Goal: Task Accomplishment & Management: Manage account settings

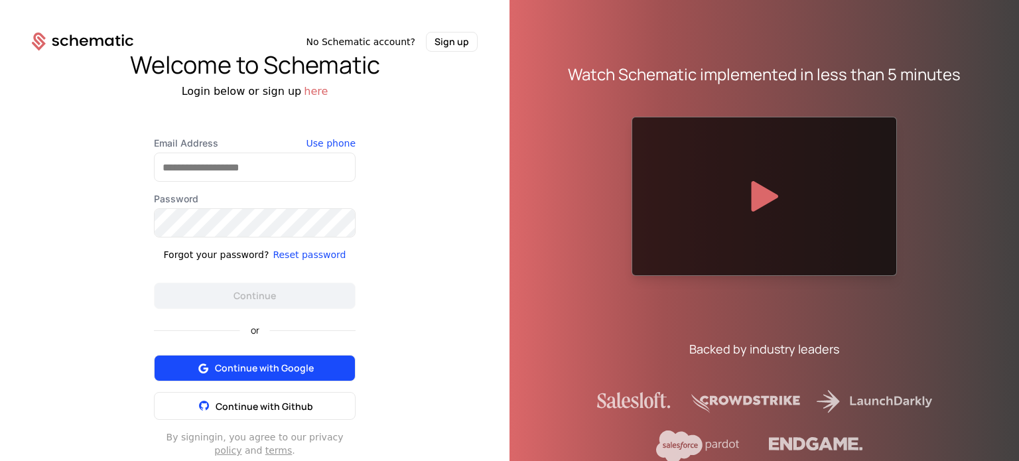
click at [228, 364] on span "Continue with Google" at bounding box center [264, 367] width 99 height 13
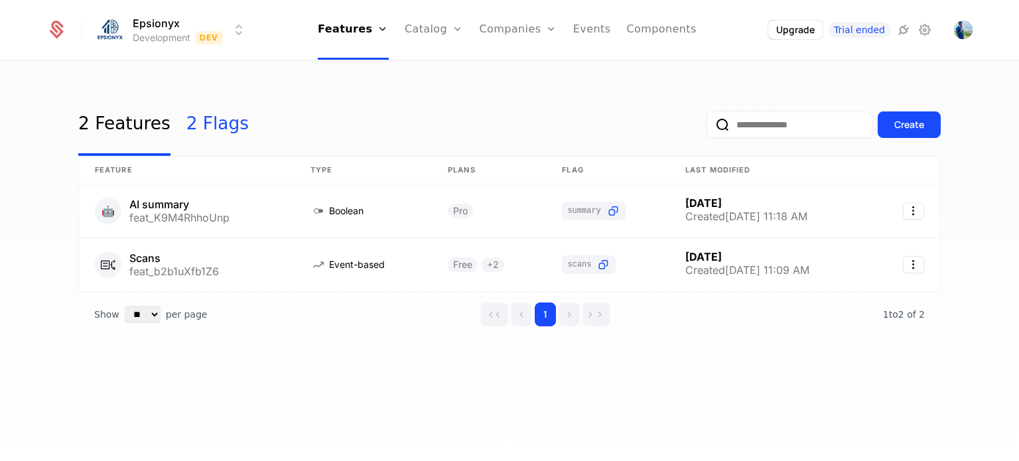
click at [204, 127] on link "2 Flags" at bounding box center [217, 125] width 62 height 62
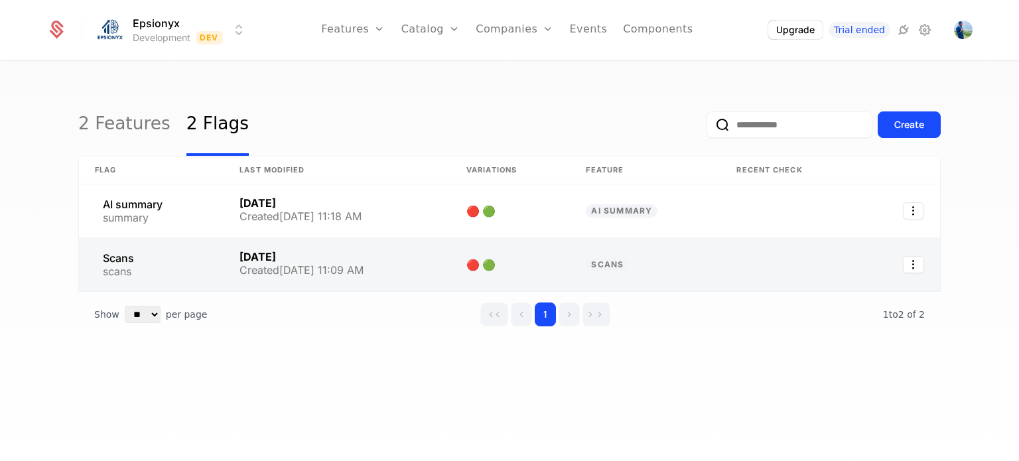
click at [617, 264] on link at bounding box center [645, 264] width 151 height 53
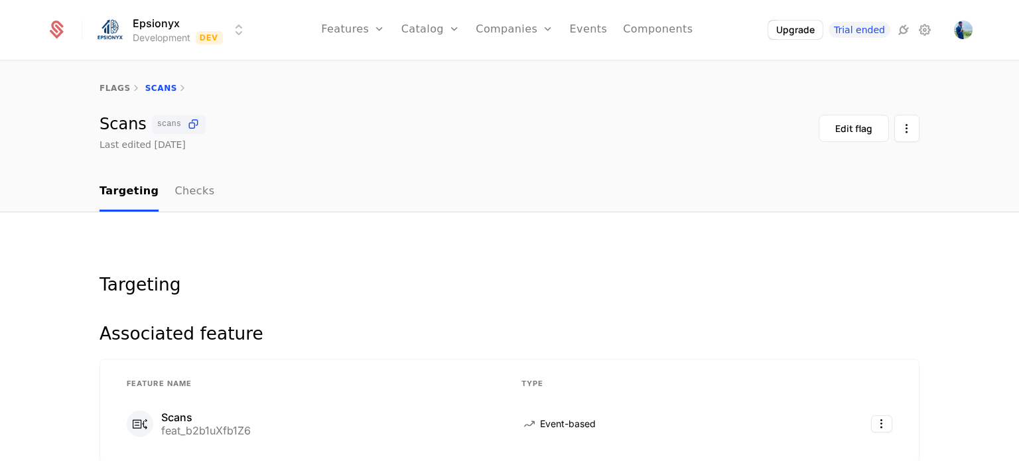
click at [165, 122] on span "scans" at bounding box center [169, 124] width 24 height 8
click at [150, 84] on div "flags Scans" at bounding box center [509, 88] width 820 height 11
click at [826, 127] on button "Edit flag" at bounding box center [853, 128] width 70 height 27
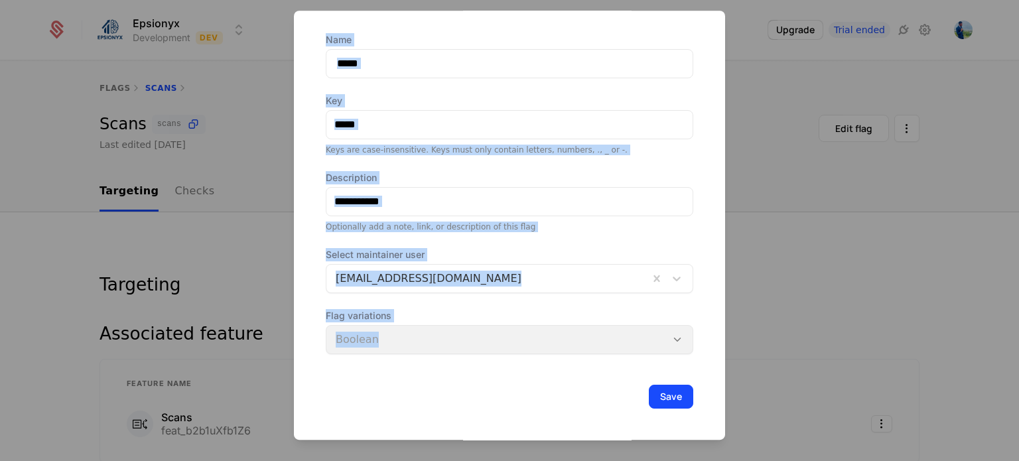
scroll to position [46, 0]
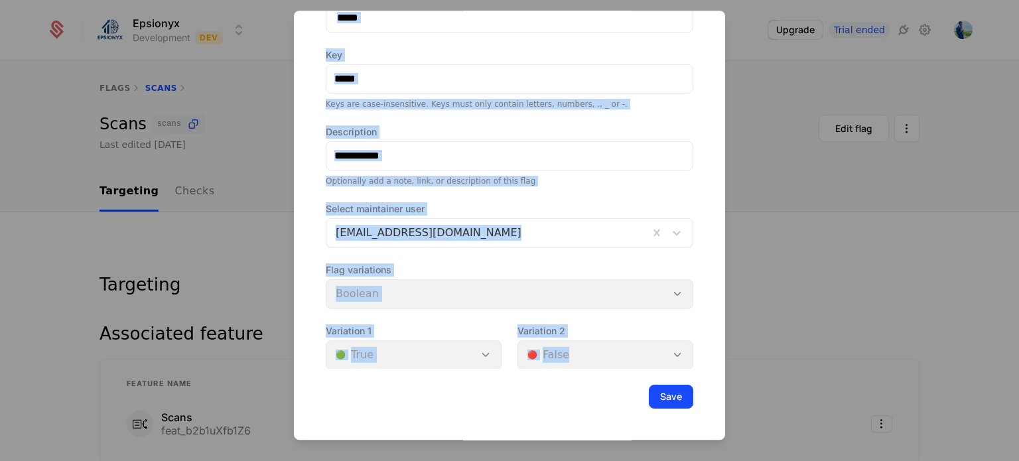
drag, startPoint x: 326, startPoint y: 41, endPoint x: 626, endPoint y: 370, distance: 445.1
click at [626, 370] on div "Flag Scans Name ***** Key ***** Keys are case-insensitive. Keys must only conta…" at bounding box center [509, 191] width 431 height 497
copy div "Name Key Keys are case-insensitive. Keys must only contain letters, numbers, .,…"
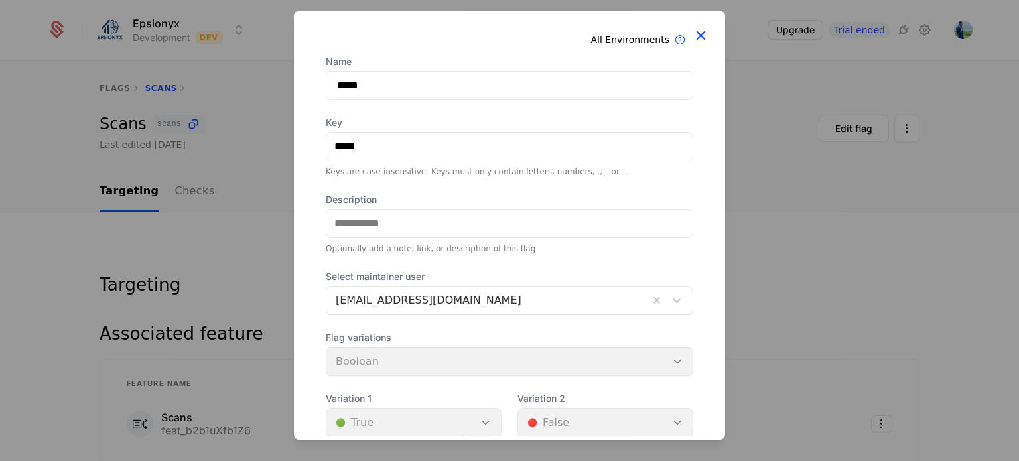
click at [693, 36] on icon at bounding box center [700, 35] width 17 height 17
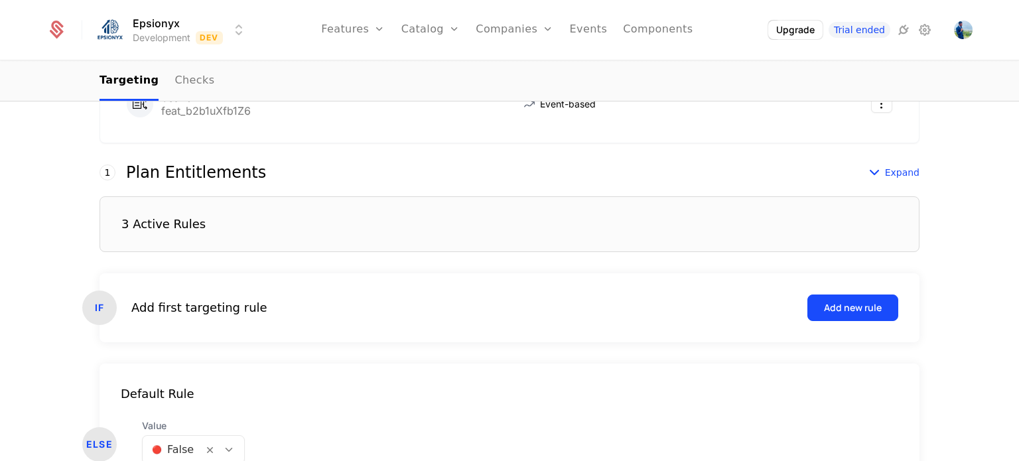
scroll to position [406, 0]
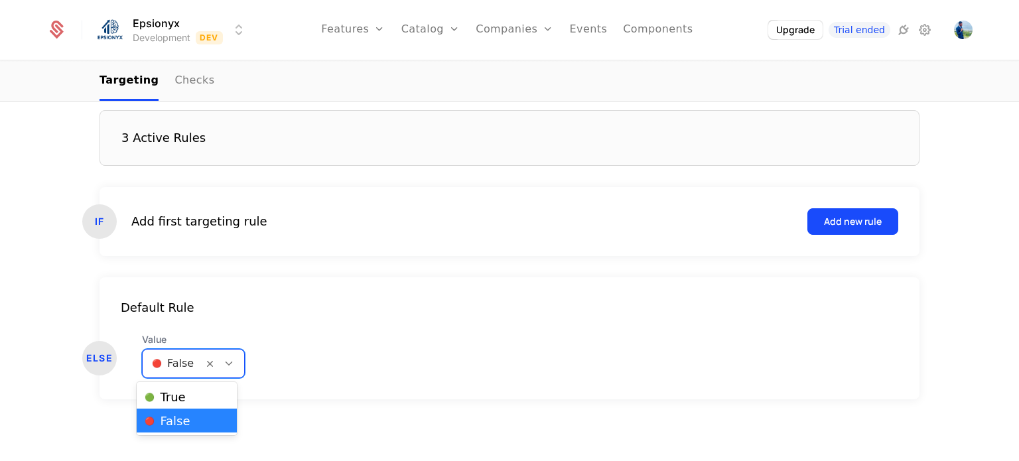
click at [176, 363] on div at bounding box center [173, 363] width 42 height 19
click at [176, 368] on div at bounding box center [173, 363] width 42 height 19
click at [173, 362] on div at bounding box center [173, 363] width 42 height 19
click at [169, 394] on span "🟢 True" at bounding box center [165, 397] width 40 height 12
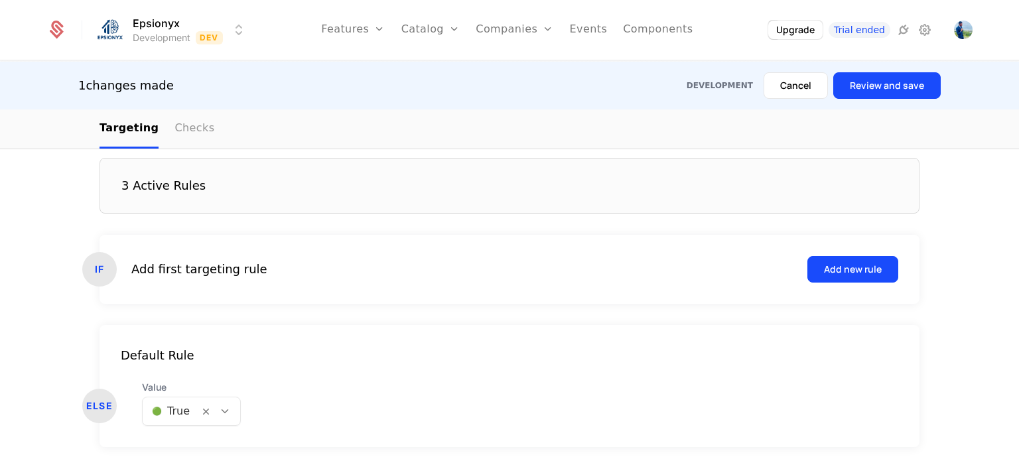
click at [190, 129] on link "Checks" at bounding box center [194, 128] width 40 height 39
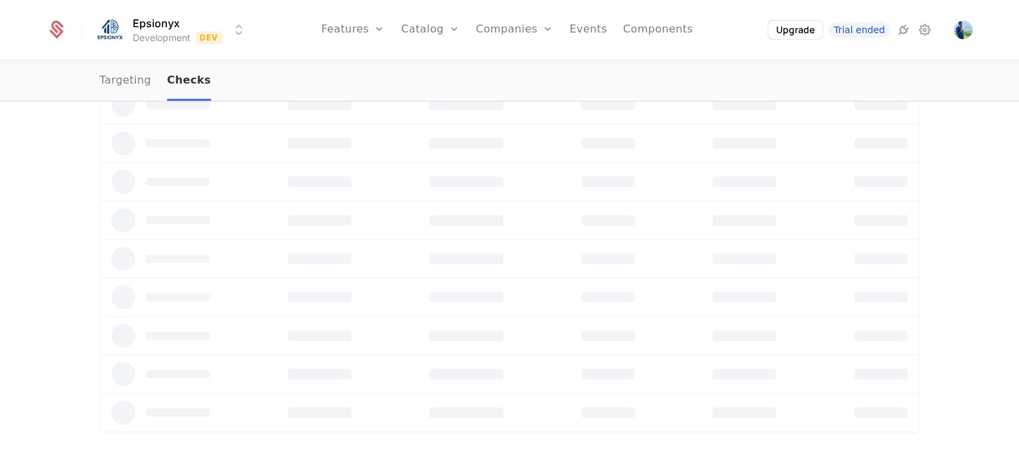
scroll to position [255, 0]
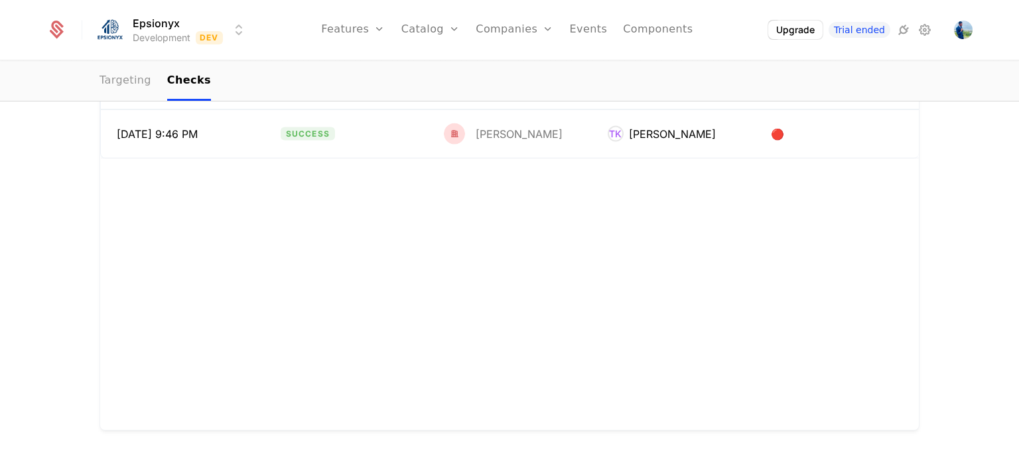
click at [133, 78] on link "Targeting" at bounding box center [125, 81] width 52 height 39
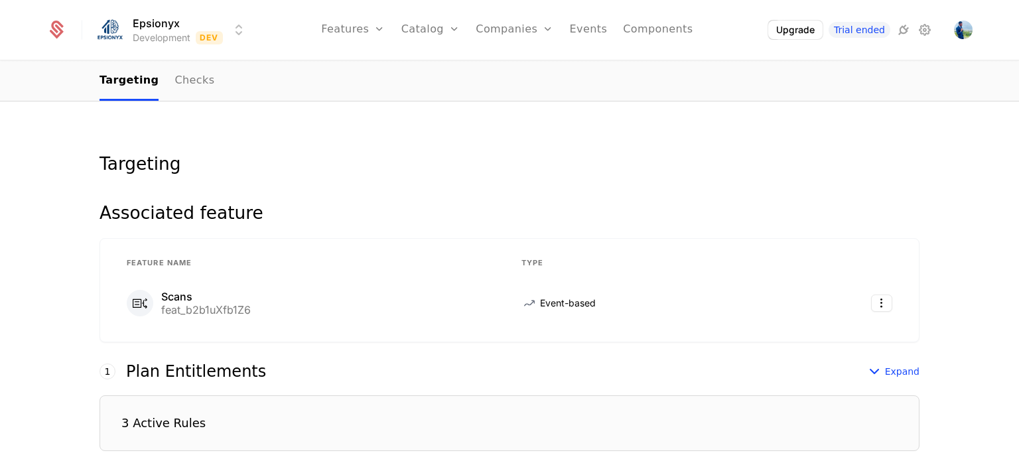
scroll to position [113, 0]
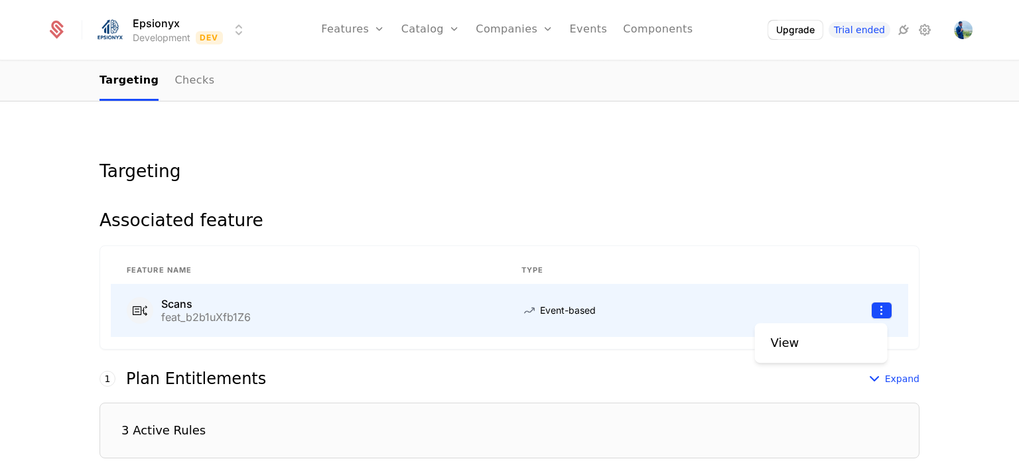
click at [877, 311] on html "Epsionyx Development Dev Features Features Flags Catalog Plans Add Ons Credits …" at bounding box center [509, 230] width 1019 height 461
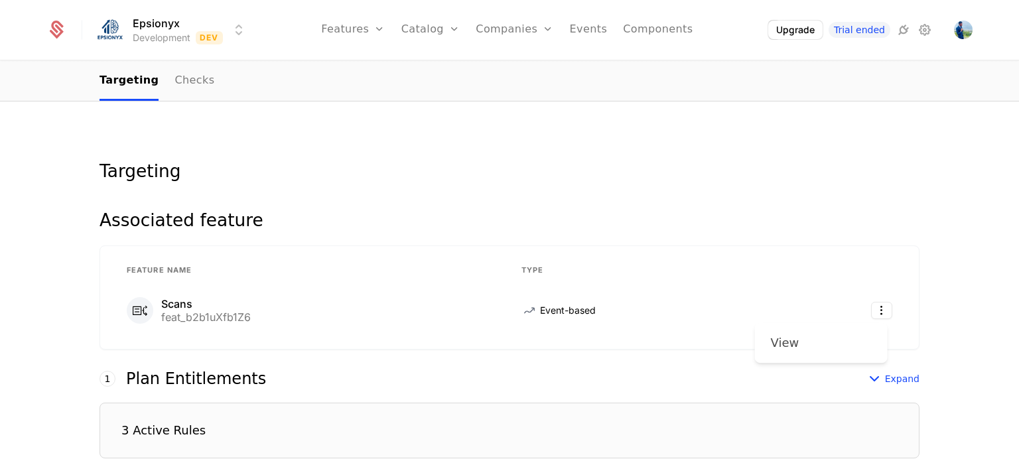
click at [789, 342] on div "View" at bounding box center [785, 343] width 29 height 19
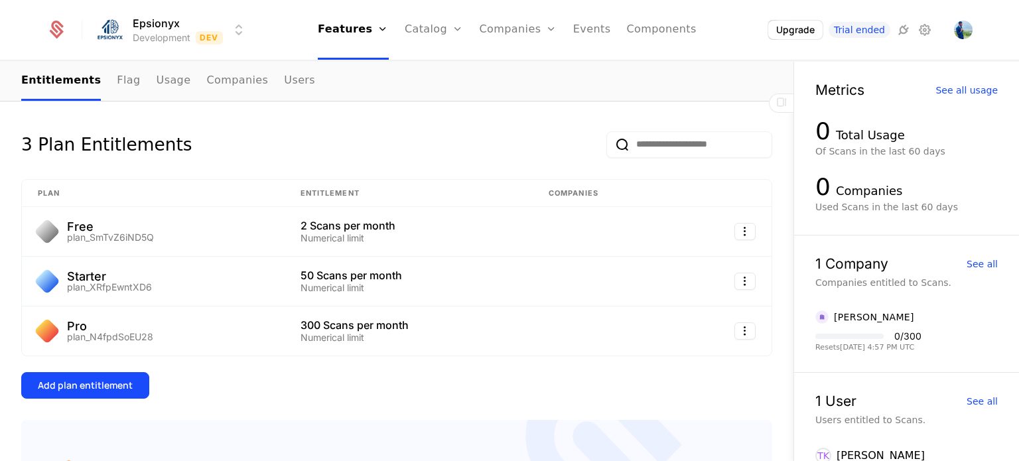
scroll to position [196, 0]
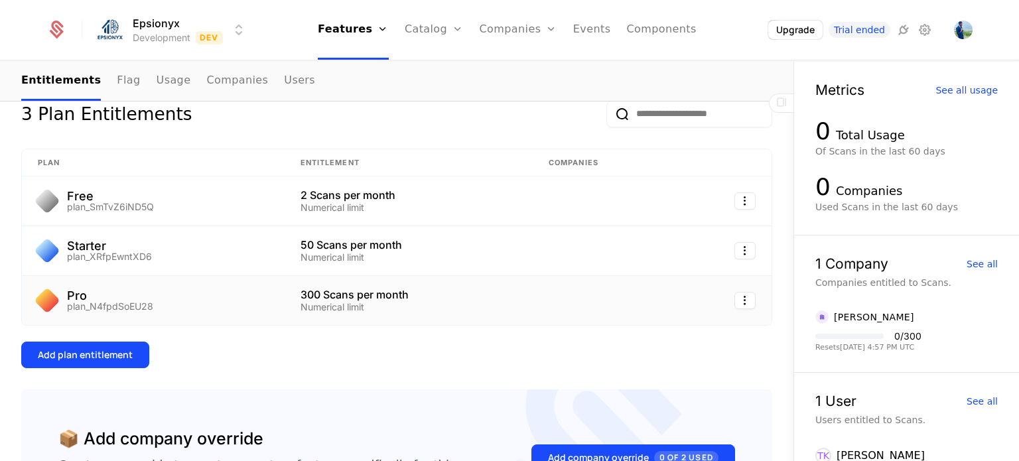
click at [608, 291] on td at bounding box center [605, 300] width 145 height 49
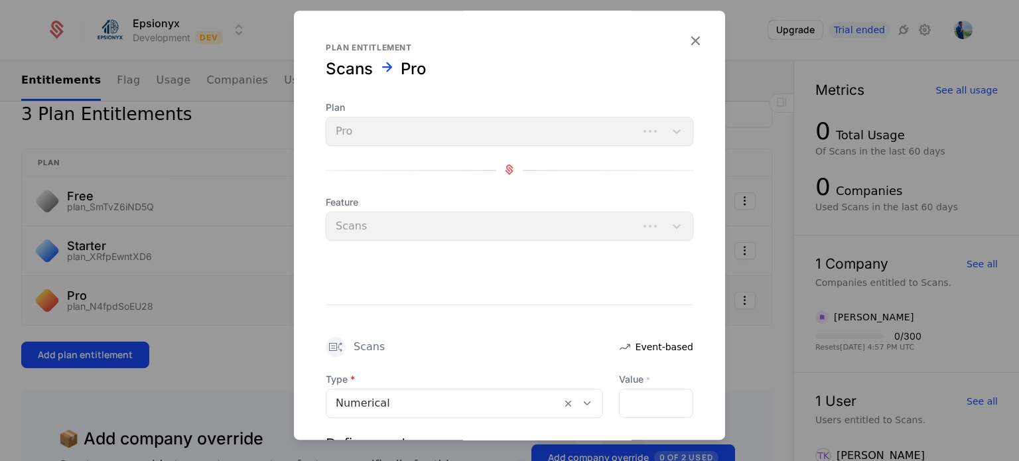
click at [608, 291] on div "Scans Event-based Type Numerical Value * *** Define reset When does this entitl…" at bounding box center [509, 434] width 431 height 387
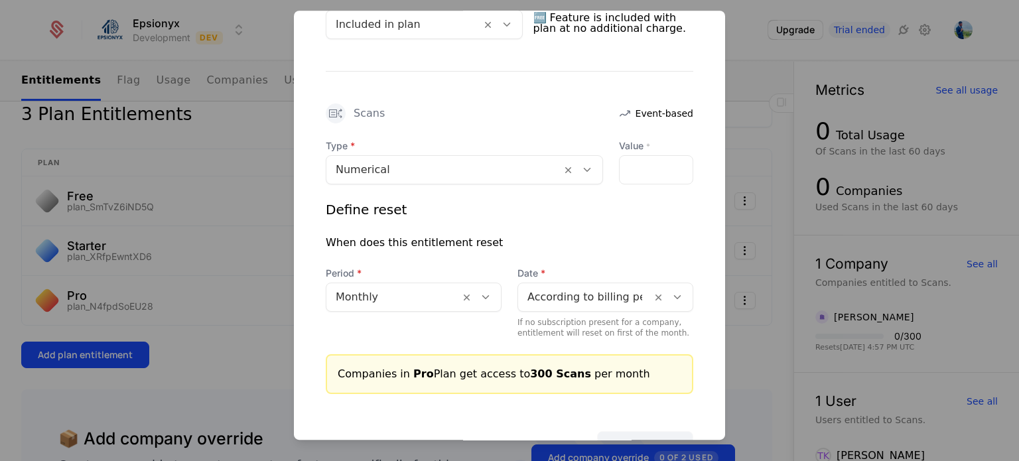
scroll to position [342, 0]
click at [468, 235] on div "When does this entitlement reset" at bounding box center [414, 243] width 177 height 16
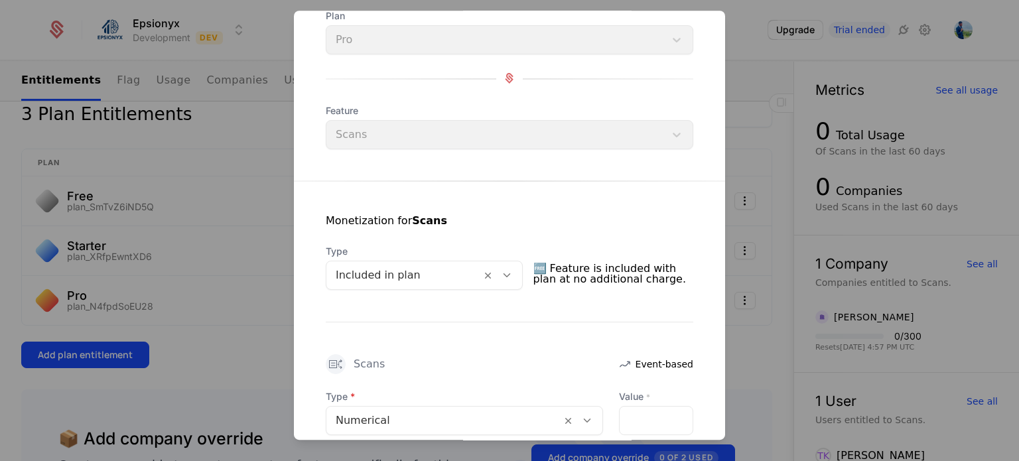
scroll to position [0, 0]
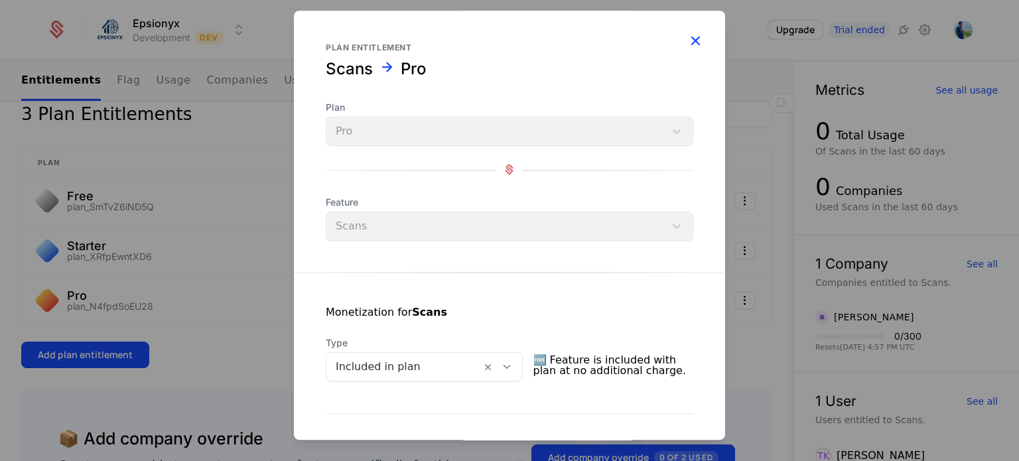
click at [686, 40] on icon "button" at bounding box center [694, 40] width 17 height 17
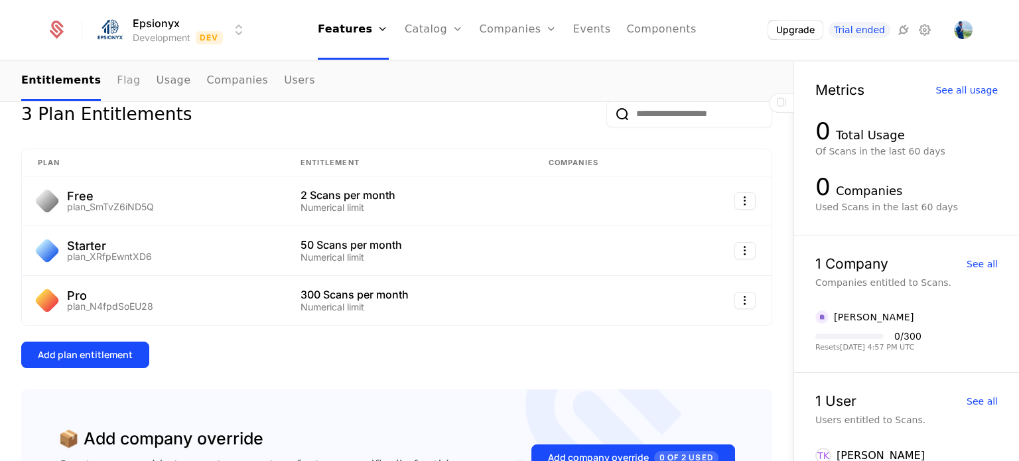
click at [117, 79] on link "Flag" at bounding box center [128, 81] width 23 height 39
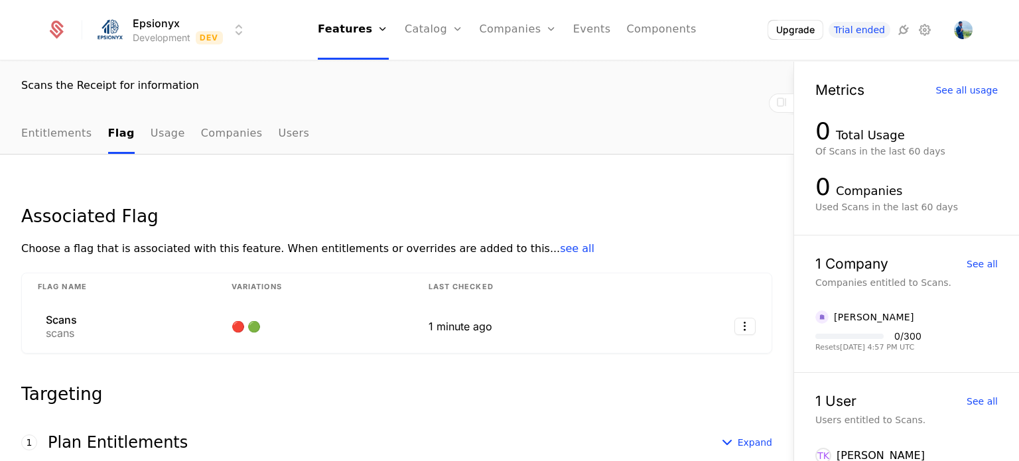
scroll to position [42, 0]
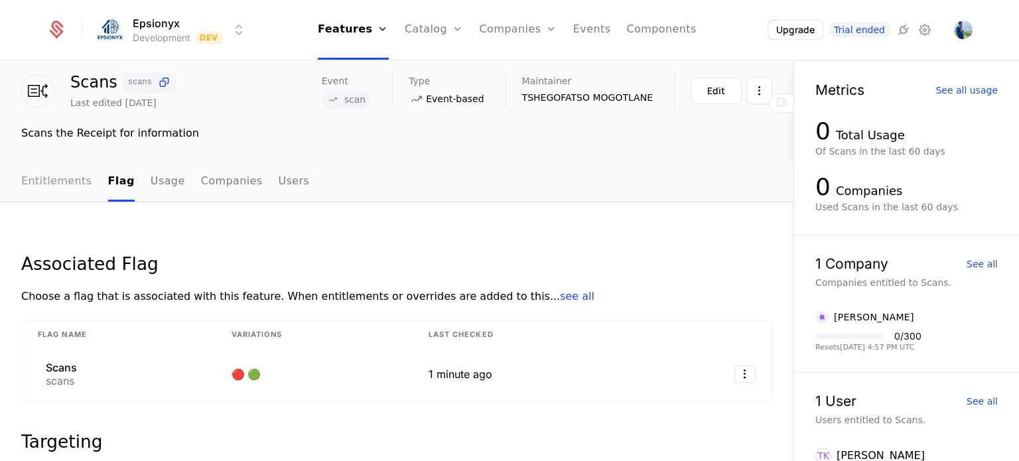
click at [56, 176] on link "Entitlements" at bounding box center [56, 181] width 71 height 39
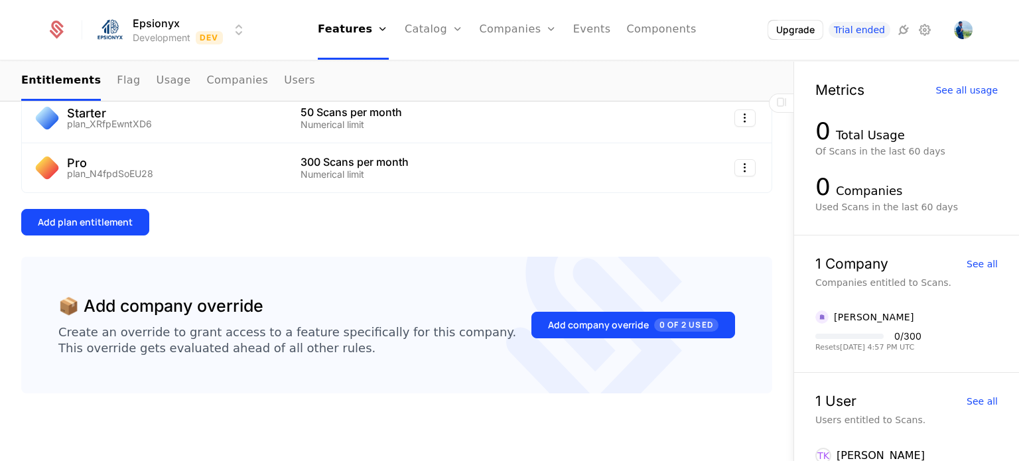
scroll to position [334, 0]
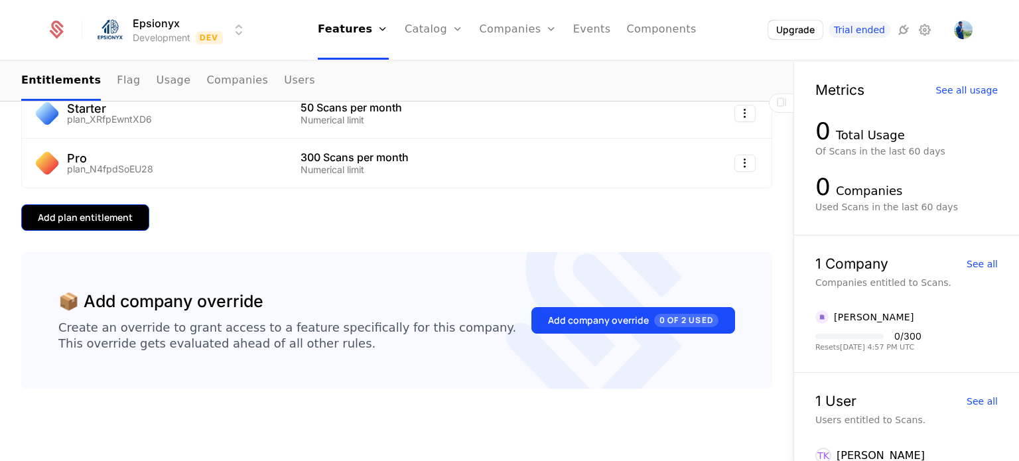
click at [101, 216] on div "Add plan entitlement" at bounding box center [85, 217] width 95 height 13
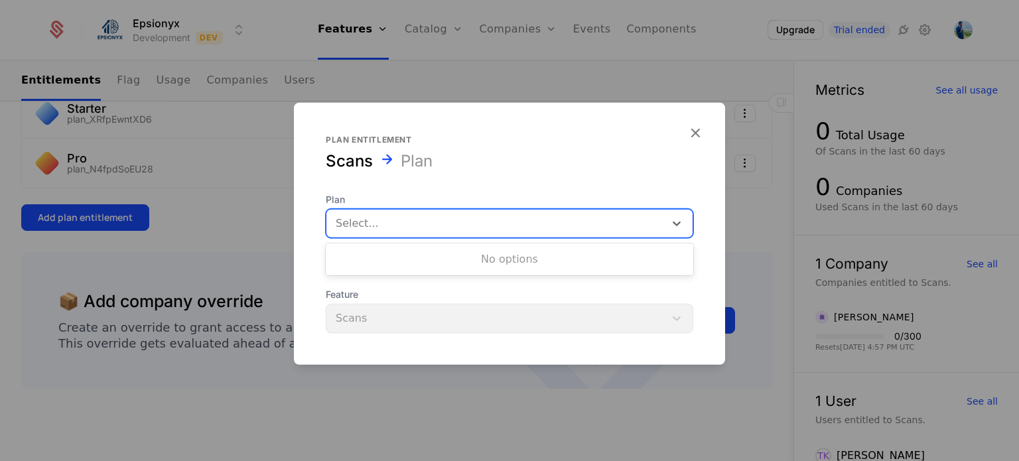
click at [389, 227] on div at bounding box center [496, 223] width 320 height 19
click at [395, 230] on div at bounding box center [496, 223] width 320 height 19
click at [472, 222] on div at bounding box center [496, 223] width 320 height 19
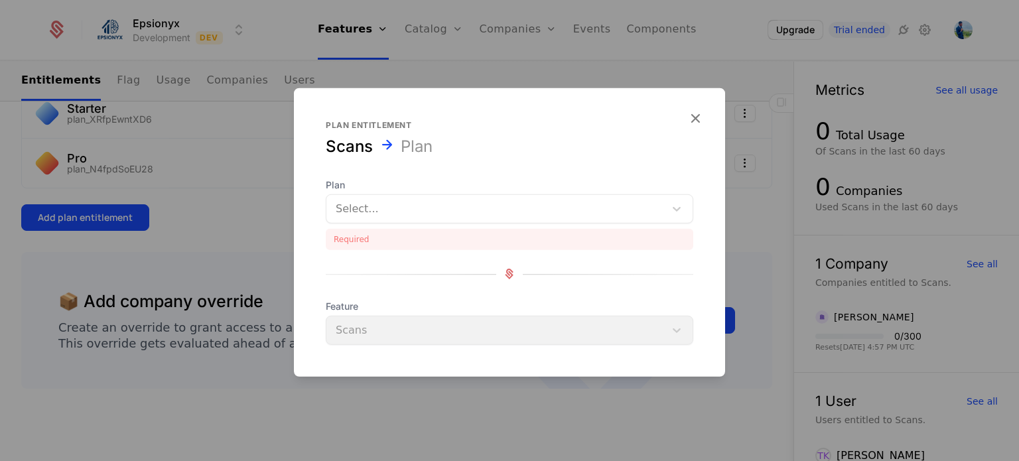
click at [133, 219] on div at bounding box center [509, 230] width 1019 height 461
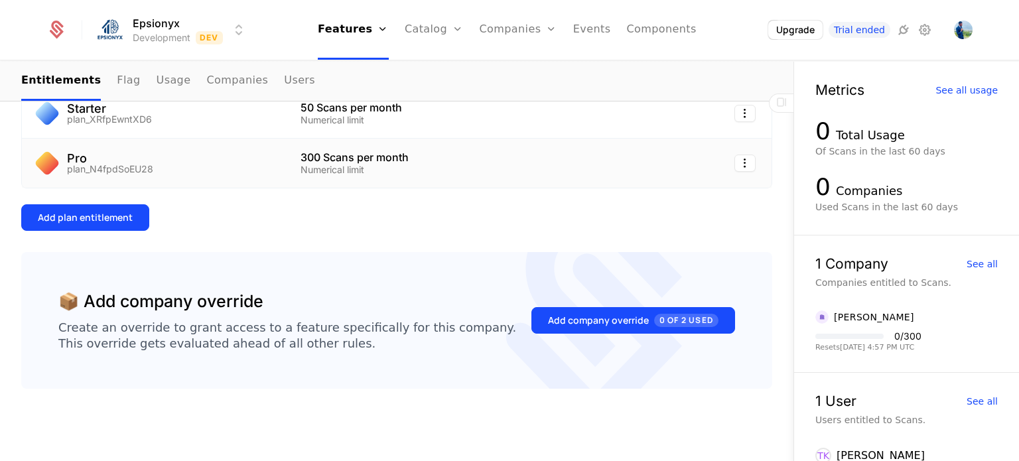
click at [300, 159] on div "300 Scans per month" at bounding box center [408, 157] width 216 height 11
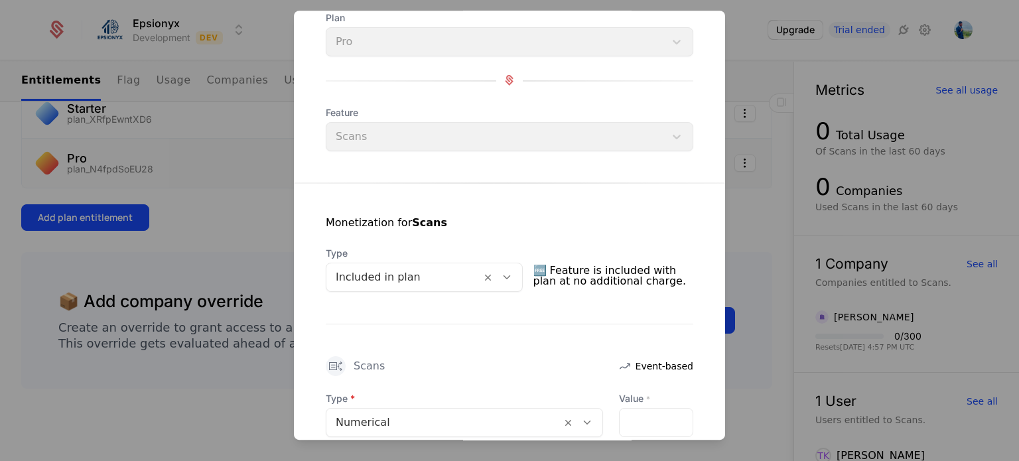
scroll to position [0, 0]
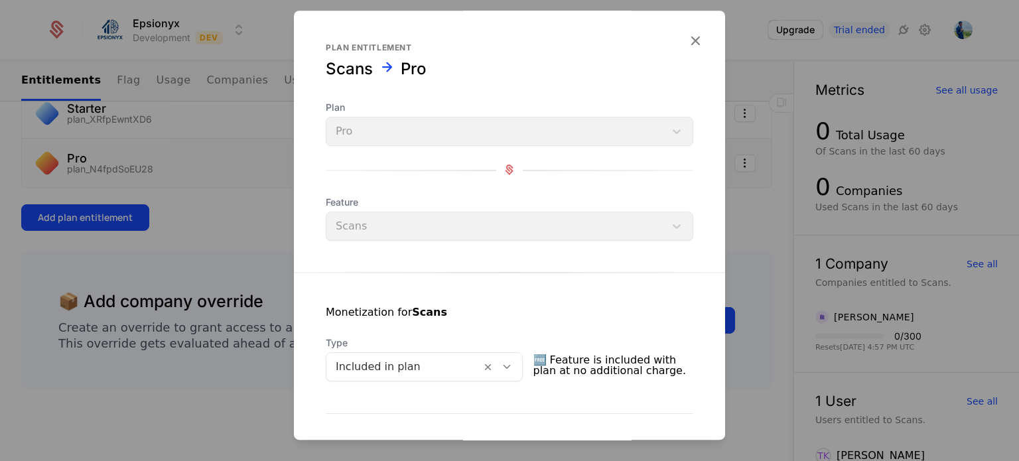
click at [483, 146] on div "Plan Pro Feature Scans" at bounding box center [509, 171] width 367 height 140
drag, startPoint x: 479, startPoint y: 140, endPoint x: 464, endPoint y: 214, distance: 75.7
click at [464, 214] on div "Plan Pro Feature Scans" at bounding box center [509, 171] width 367 height 140
click at [464, 214] on div "Feature Scans" at bounding box center [509, 218] width 367 height 45
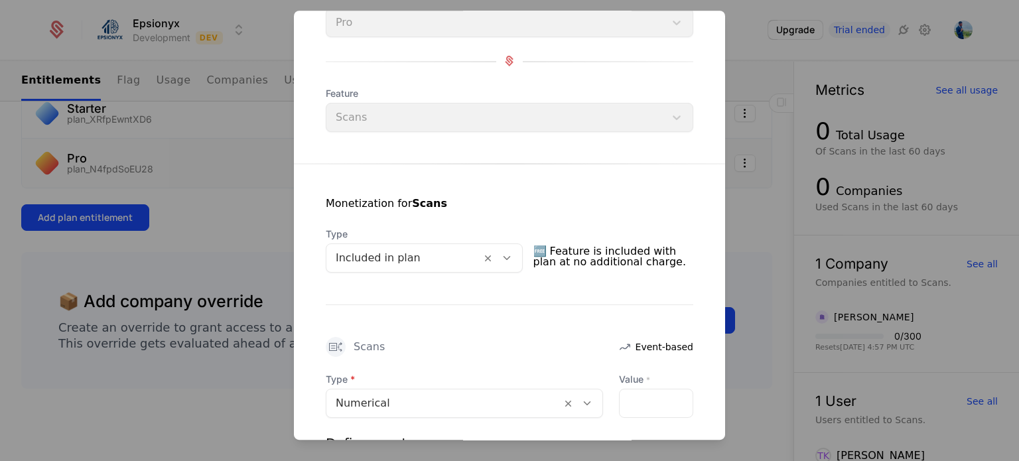
scroll to position [111, 0]
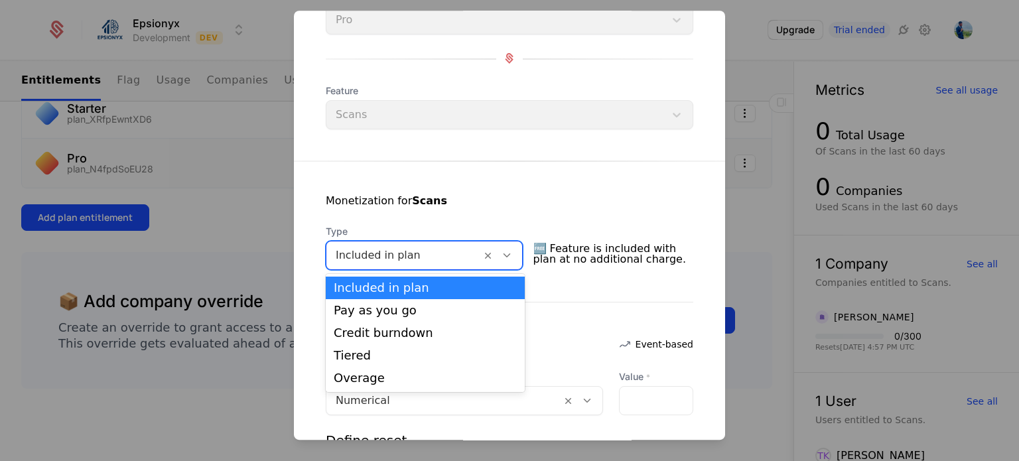
click at [446, 259] on div at bounding box center [404, 255] width 136 height 19
click at [400, 306] on div "Pay as you go" at bounding box center [425, 310] width 183 height 12
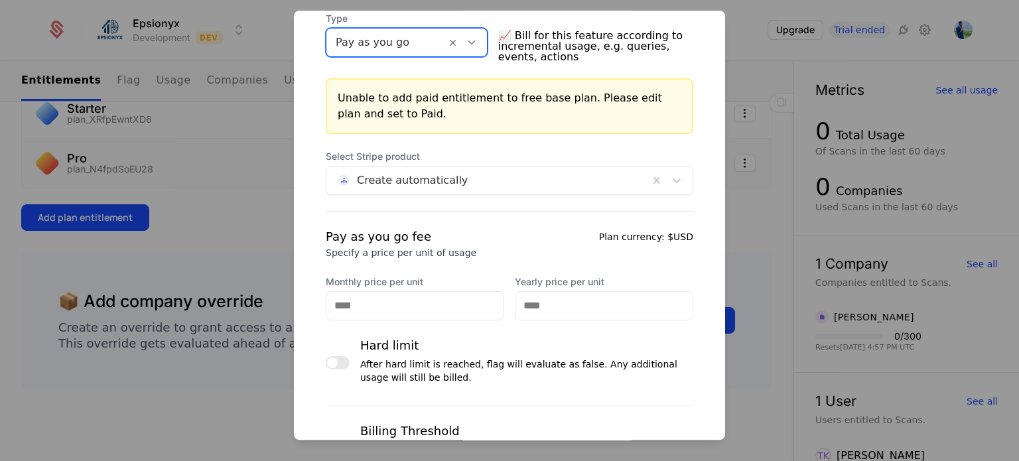
scroll to position [324, 0]
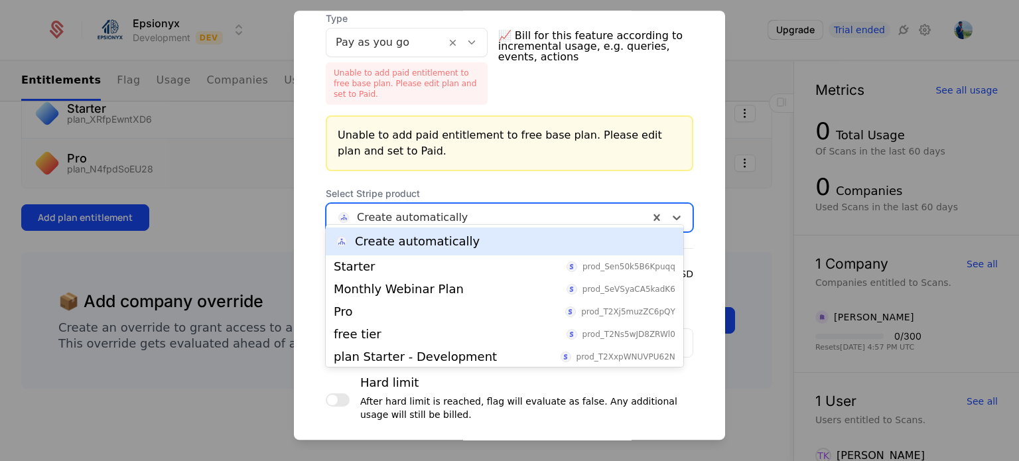
click at [471, 187] on div "Select Stripe product 7 results available. Use Up and Down to choose options, p…" at bounding box center [509, 209] width 367 height 45
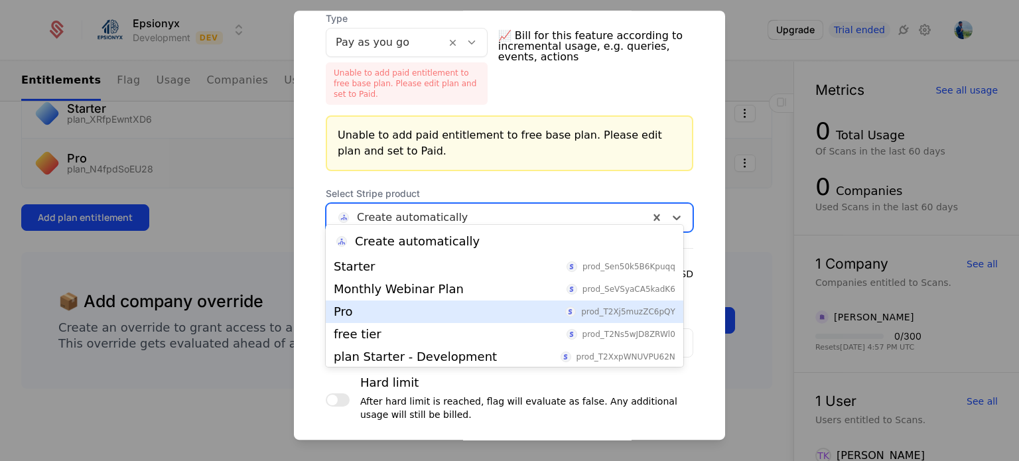
click at [384, 313] on div "Pro prod_T2Xj5muzZC6pQY" at bounding box center [505, 312] width 342 height 12
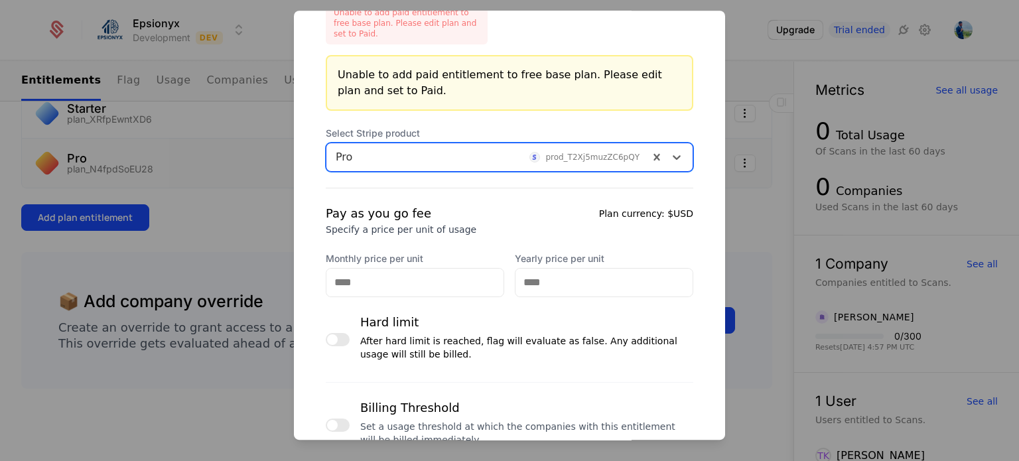
scroll to position [407, 0]
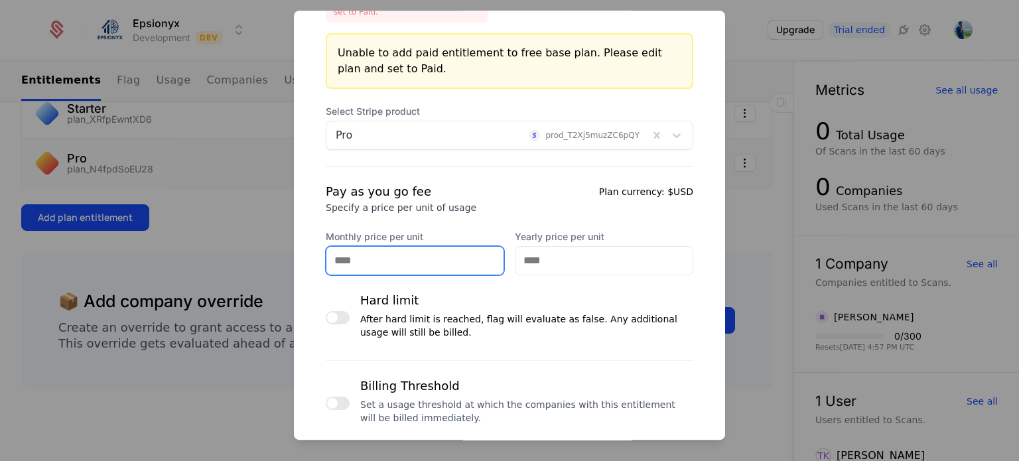
click at [403, 251] on input "Monthly price per unit" at bounding box center [414, 261] width 177 height 28
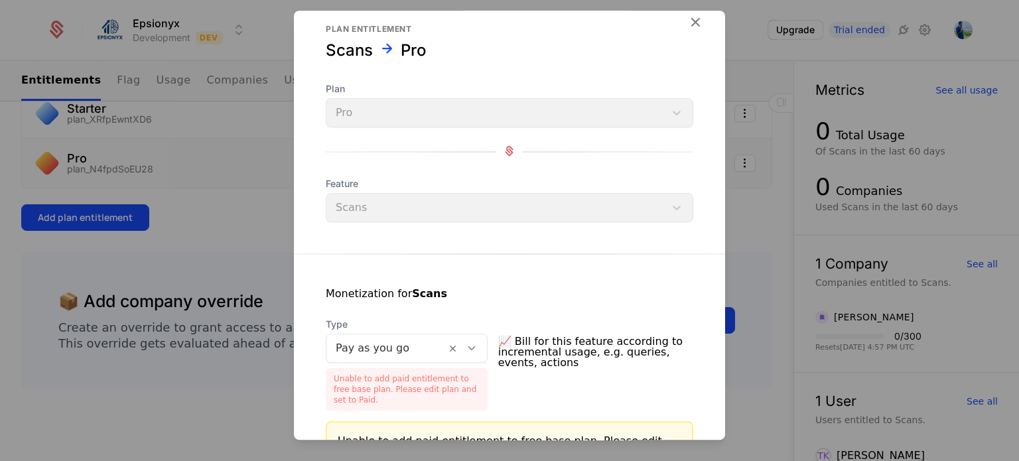
scroll to position [0, 0]
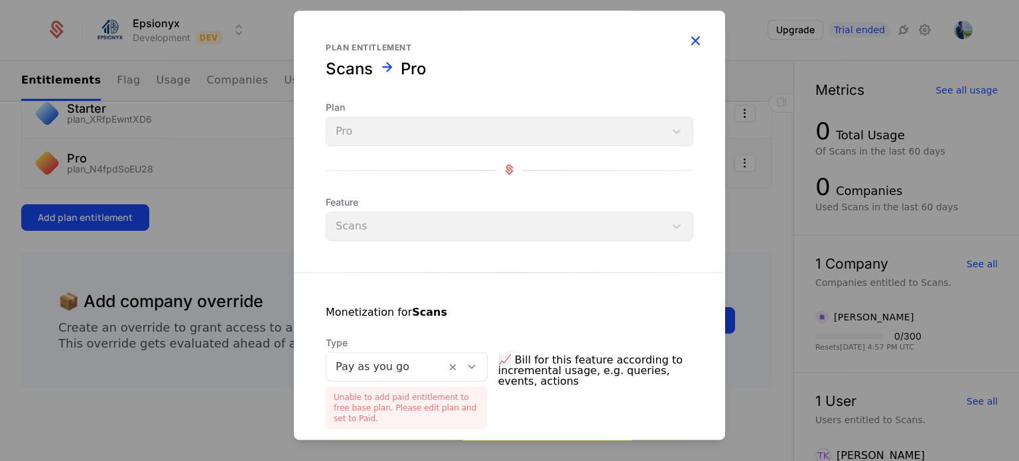
type input "***"
click at [686, 42] on icon "button" at bounding box center [694, 40] width 17 height 17
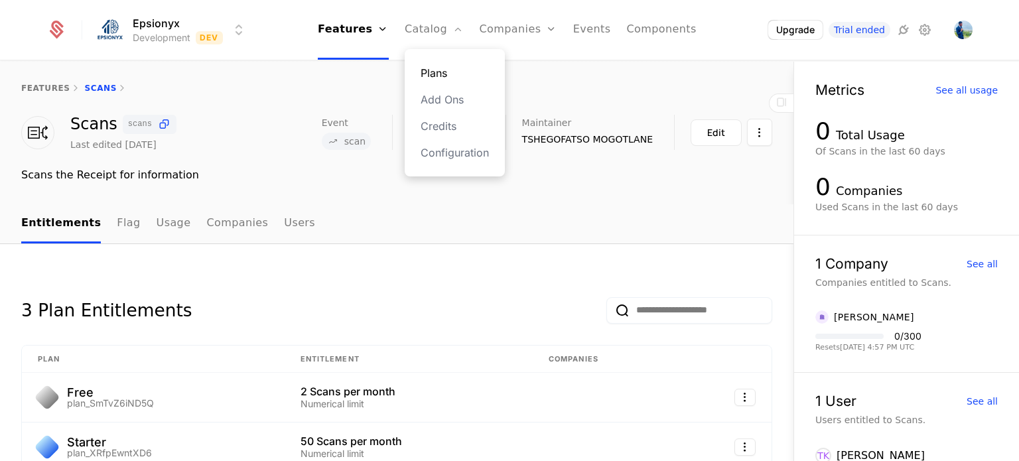
click at [441, 74] on link "Plans" at bounding box center [454, 73] width 68 height 16
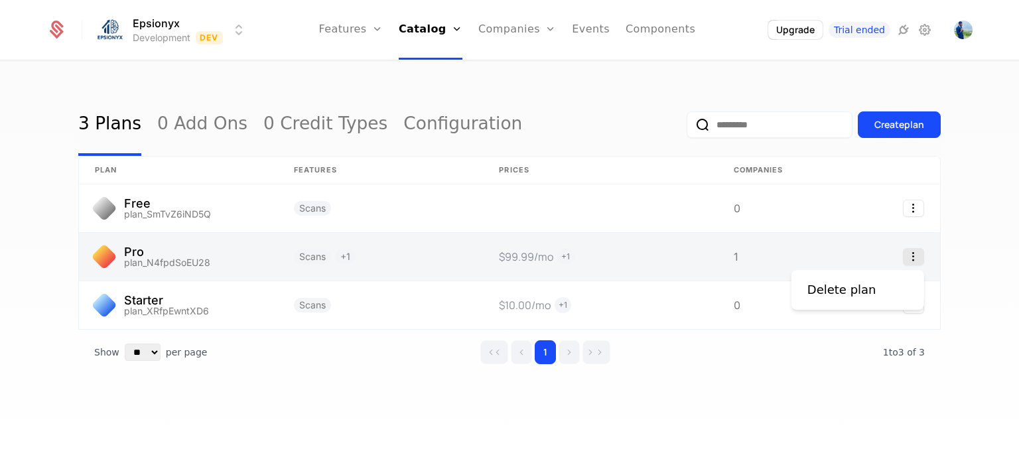
click at [913, 254] on icon "Select action" at bounding box center [913, 256] width 21 height 17
click at [759, 257] on html "Epsionyx Development Dev Features Features Flags Catalog Plans Add Ons Credits …" at bounding box center [509, 230] width 1019 height 461
click at [578, 254] on link at bounding box center [600, 257] width 234 height 48
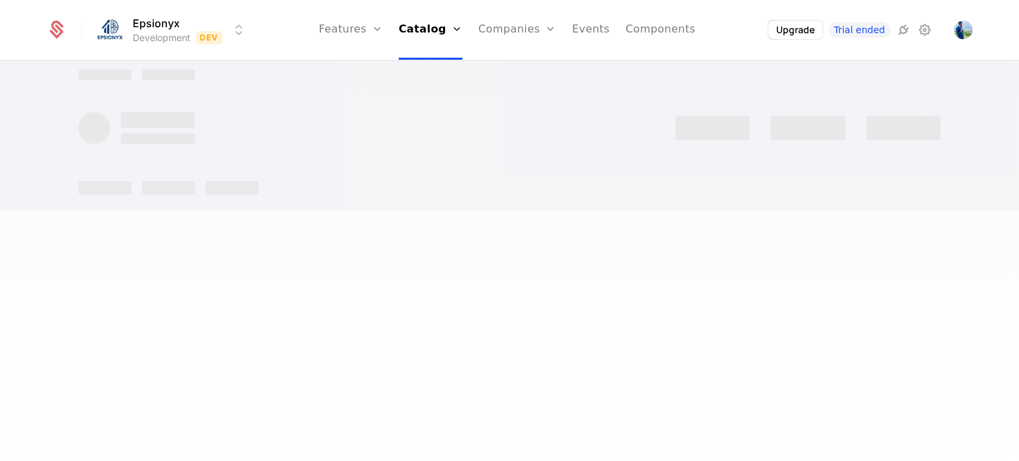
click at [578, 254] on div at bounding box center [509, 230] width 1019 height 461
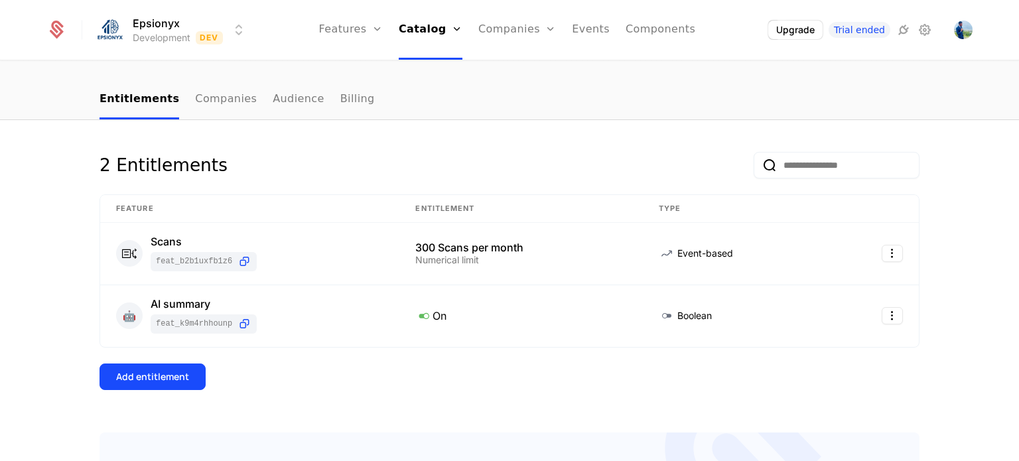
scroll to position [120, 0]
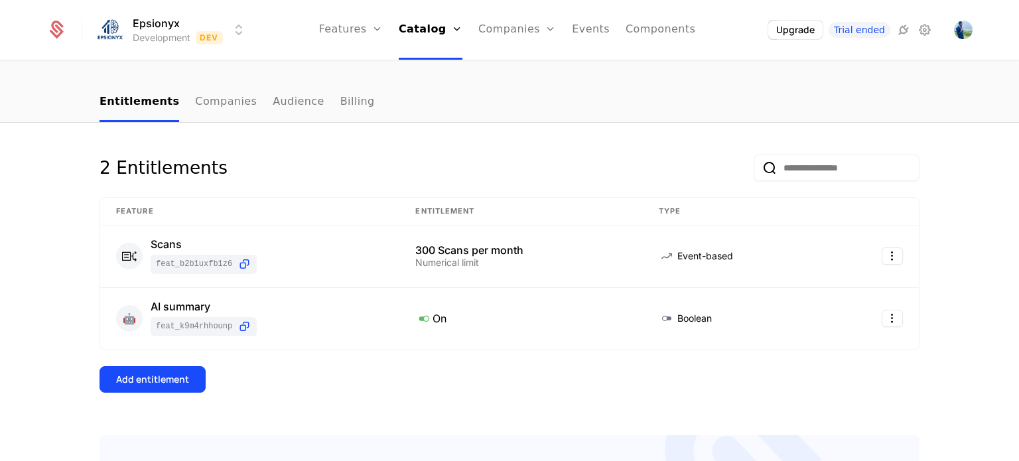
click at [310, 98] on ul "Entitlements Companies Audience Billing" at bounding box center [236, 102] width 275 height 39
click at [340, 97] on link "Billing" at bounding box center [357, 102] width 34 height 39
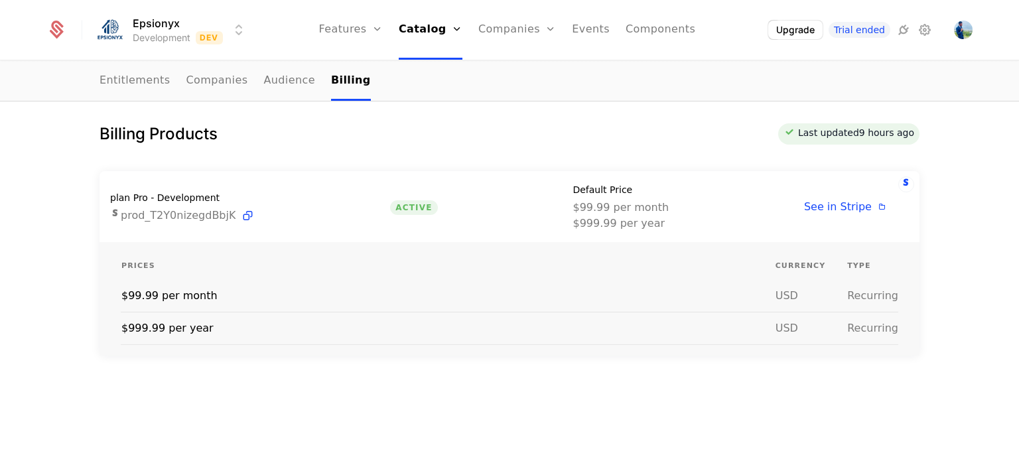
scroll to position [152, 0]
click at [132, 84] on link "Entitlements" at bounding box center [134, 81] width 71 height 39
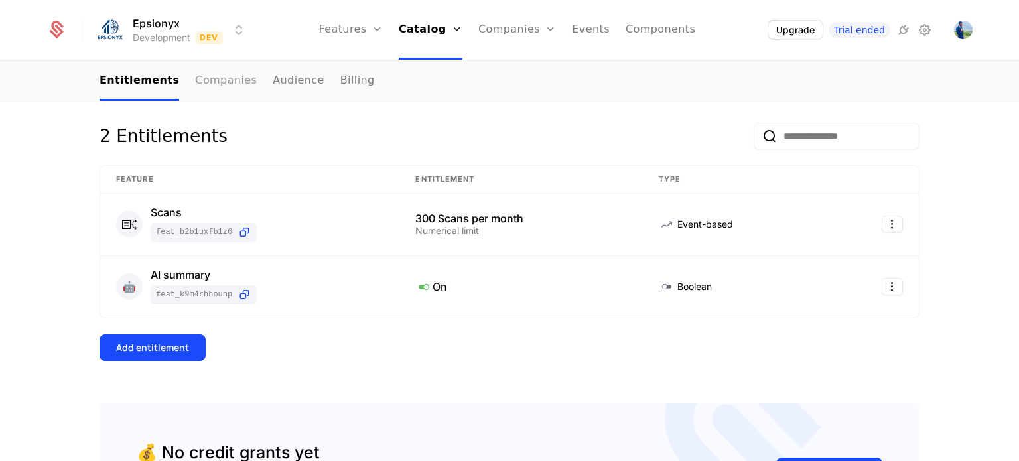
click at [205, 79] on link "Companies" at bounding box center [226, 81] width 62 height 39
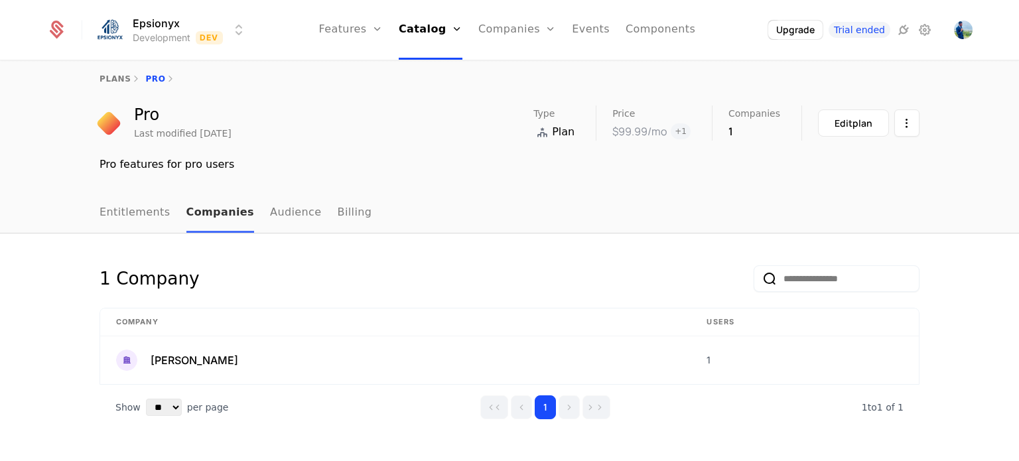
scroll to position [8, 0]
click at [123, 356] on img at bounding box center [126, 361] width 21 height 21
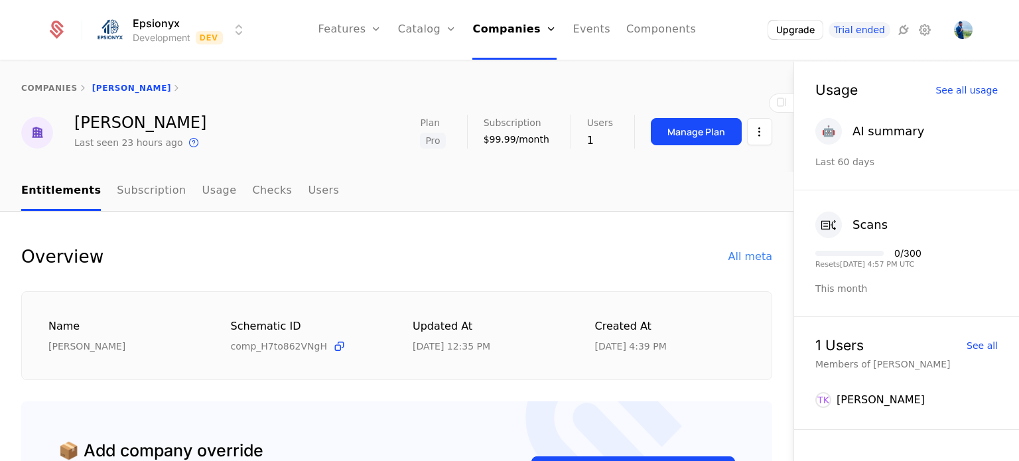
drag, startPoint x: 45, startPoint y: 327, endPoint x: 694, endPoint y: 346, distance: 649.6
click at [694, 346] on div "Name Tshegofatso Keller Schematic ID comp_H7to862VNgH Updated at 9/13/25, 12:35…" at bounding box center [396, 336] width 751 height 90
copy div "Name Tshegofatso Keller Schematic ID comp_H7to862VNgH Updated at 9/13/25, 12:35…"
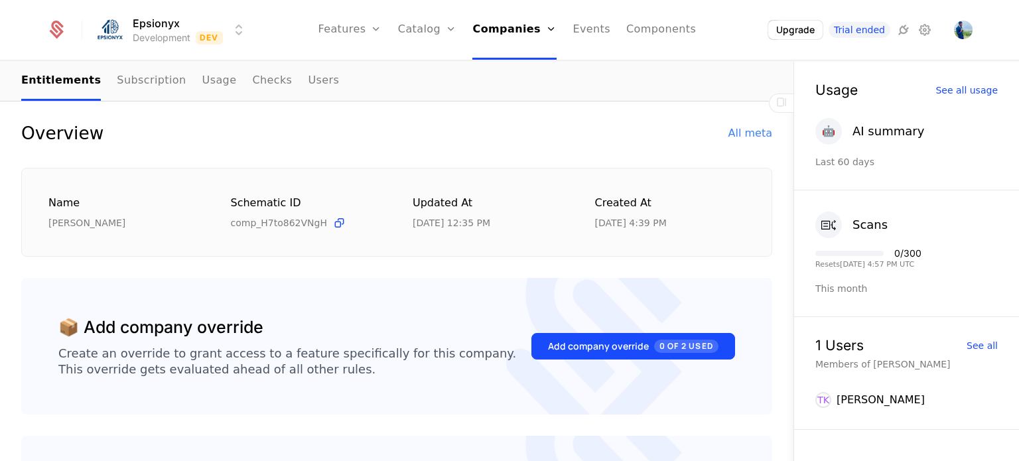
scroll to position [124, 0]
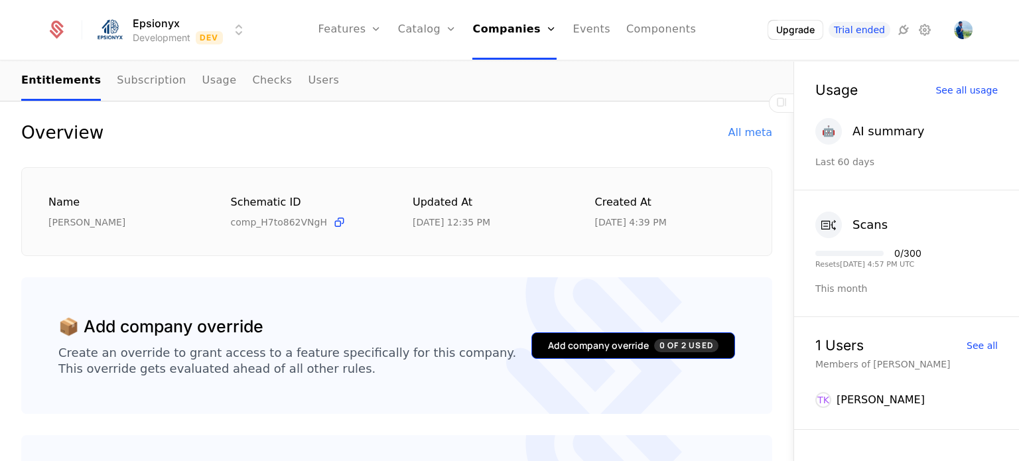
click at [576, 351] on div "Add company override 0 of 2 Used" at bounding box center [633, 345] width 170 height 13
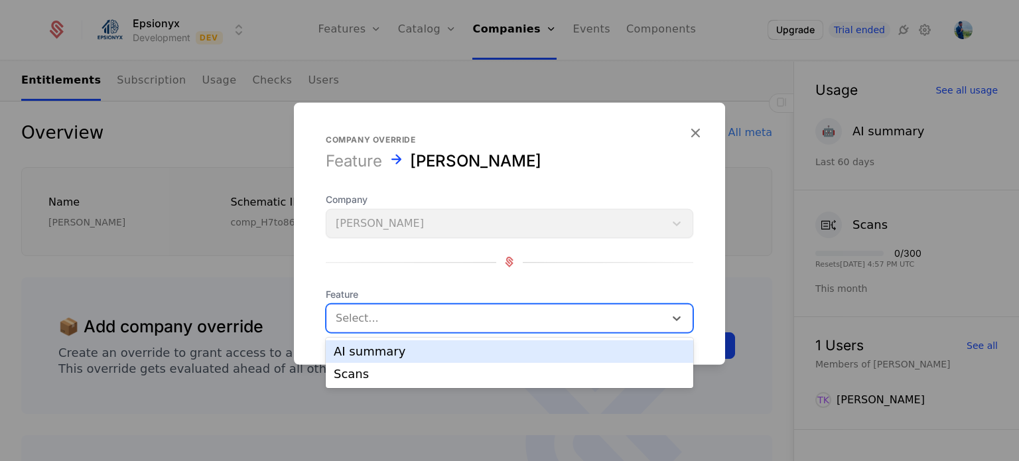
click at [534, 323] on div at bounding box center [496, 317] width 320 height 19
click at [434, 358] on div "AI summary" at bounding box center [509, 351] width 367 height 23
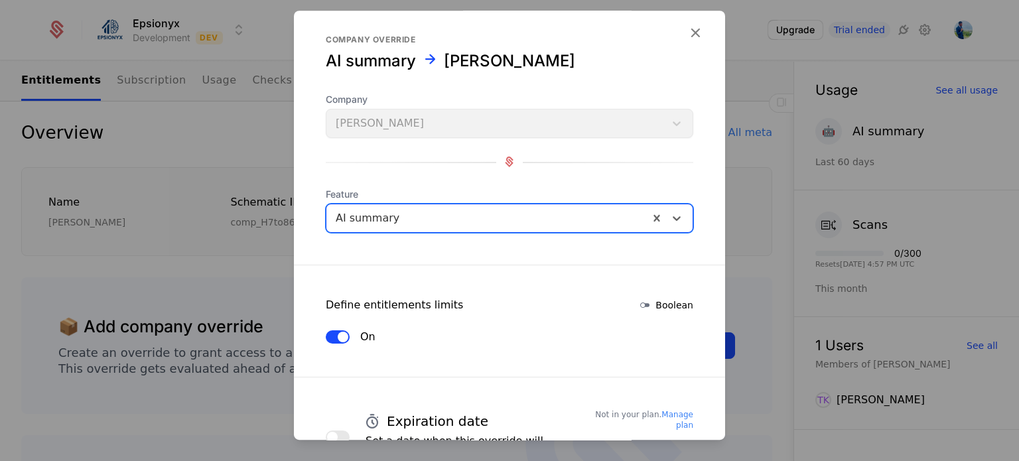
scroll to position [109, 0]
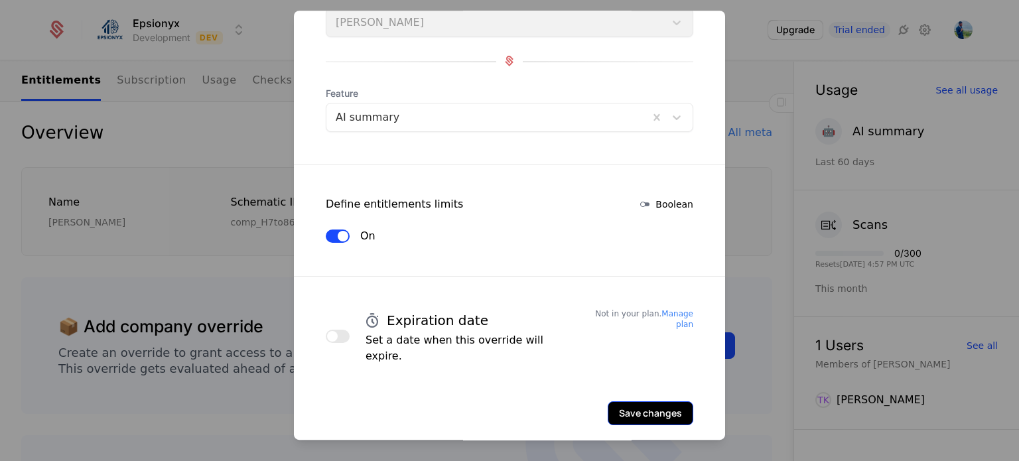
click at [633, 401] on button "Save changes" at bounding box center [651, 413] width 86 height 24
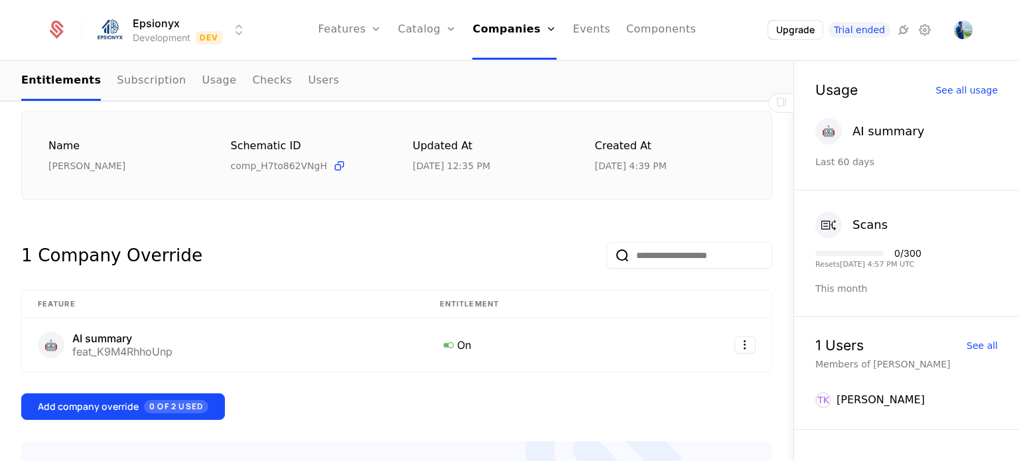
scroll to position [182, 0]
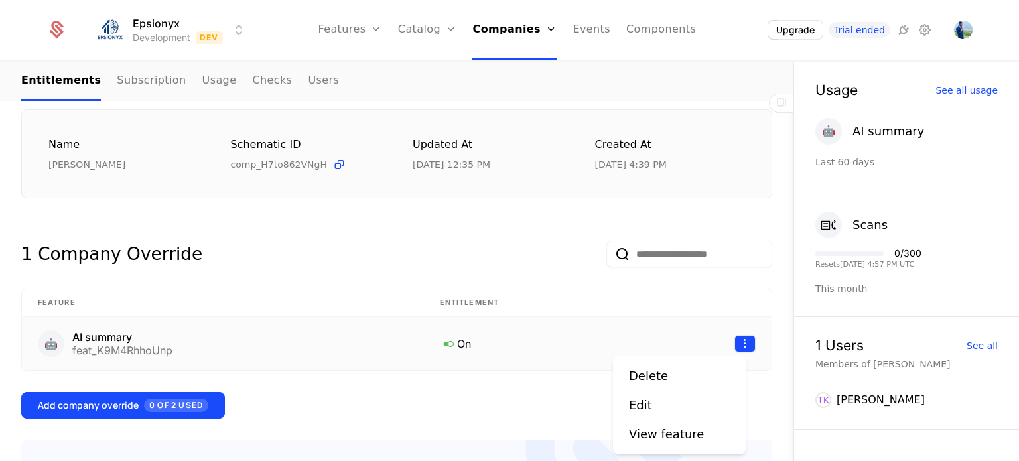
click at [734, 339] on html "Epsionyx Development Dev Features Features Flags Catalog Plans Add Ons Credits …" at bounding box center [509, 230] width 1019 height 461
click at [662, 381] on div "Delete" at bounding box center [648, 376] width 39 height 19
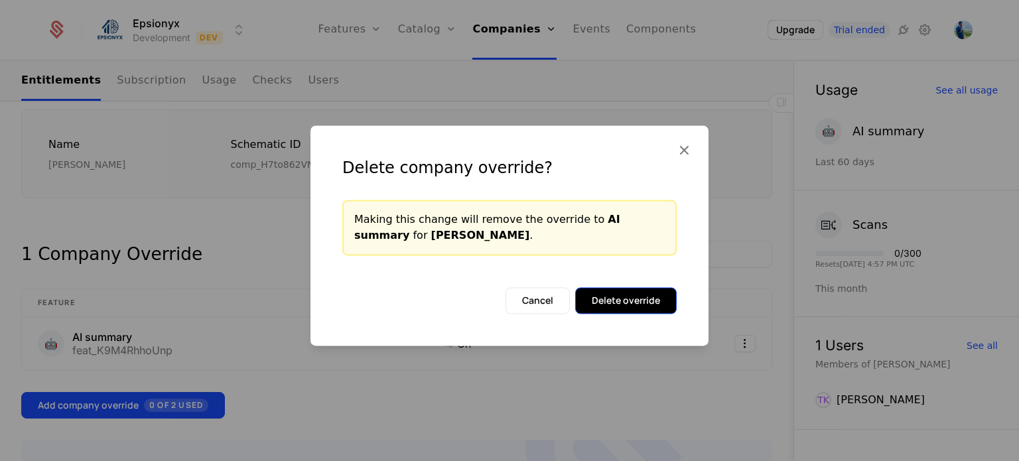
click at [617, 294] on button "Delete override" at bounding box center [625, 300] width 101 height 27
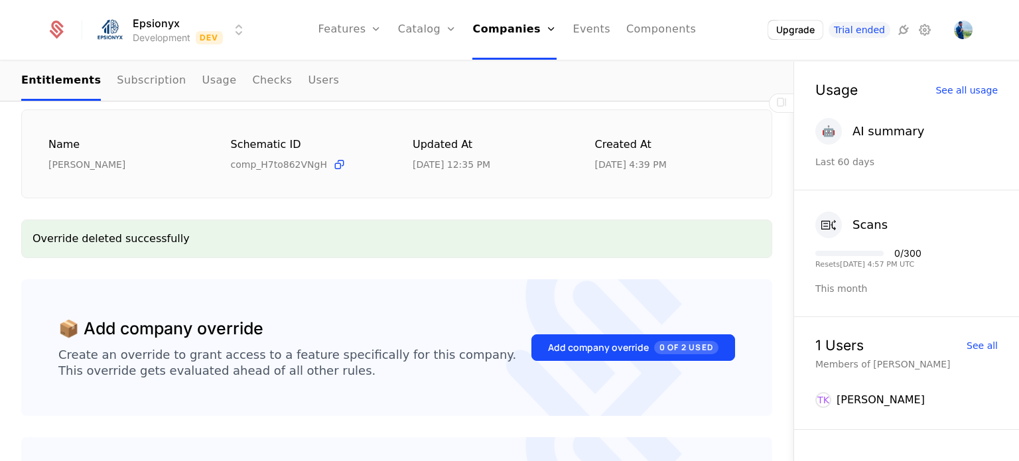
scroll to position [29, 0]
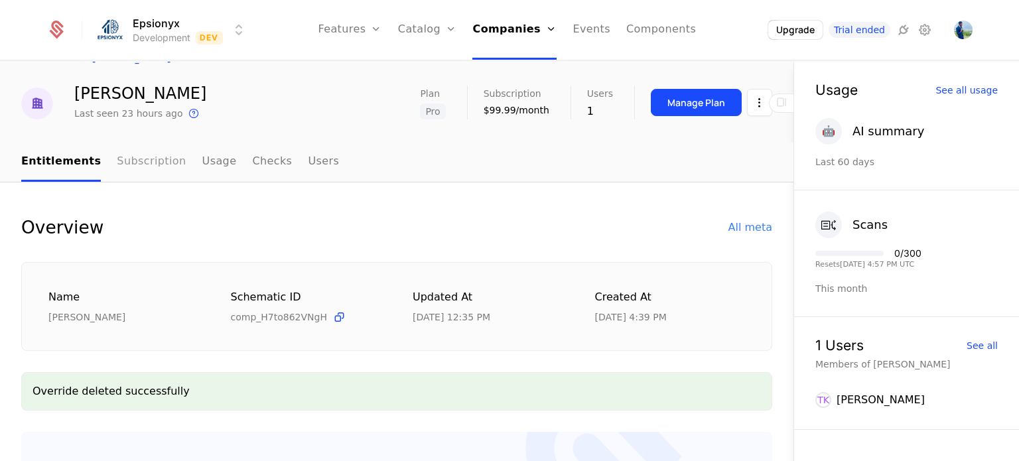
click at [129, 166] on link "Subscription" at bounding box center [151, 162] width 69 height 39
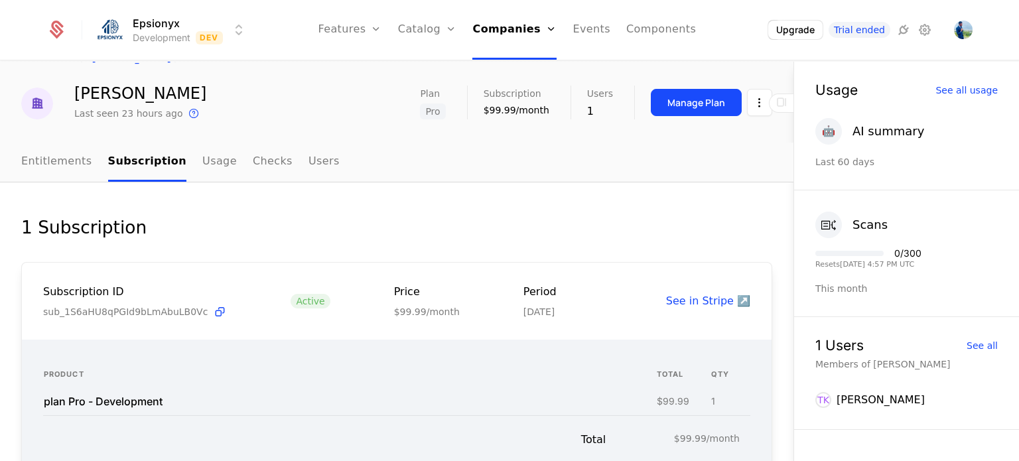
scroll to position [110, 0]
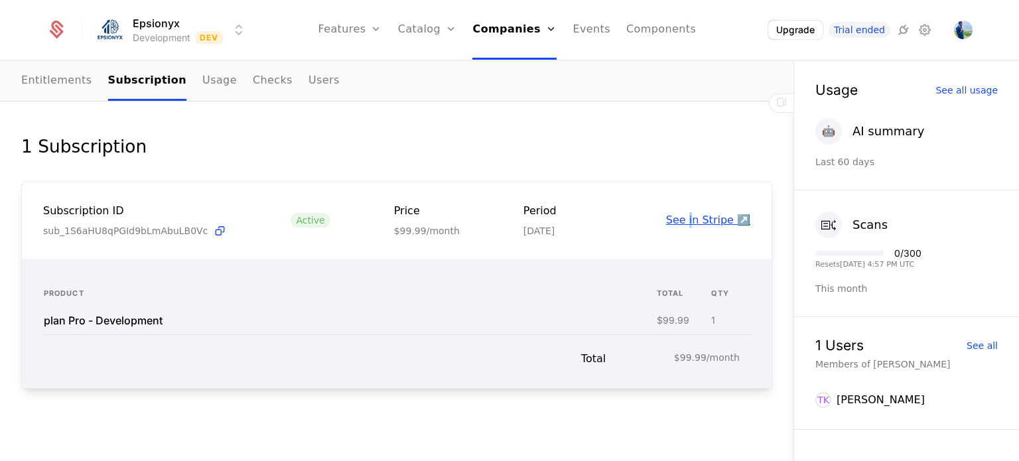
drag, startPoint x: 682, startPoint y: 243, endPoint x: 684, endPoint y: 219, distance: 24.0
click at [684, 219] on div "Subscription ID sub_1S6aHU8qPGId9bLmAbuLB0Vc Active Price $99.99/month Period O…" at bounding box center [396, 221] width 749 height 78
click at [290, 220] on span "Active" at bounding box center [309, 220] width 39 height 15
click at [296, 213] on span "Active" at bounding box center [309, 220] width 39 height 15
click at [202, 82] on link "Usage" at bounding box center [219, 81] width 34 height 39
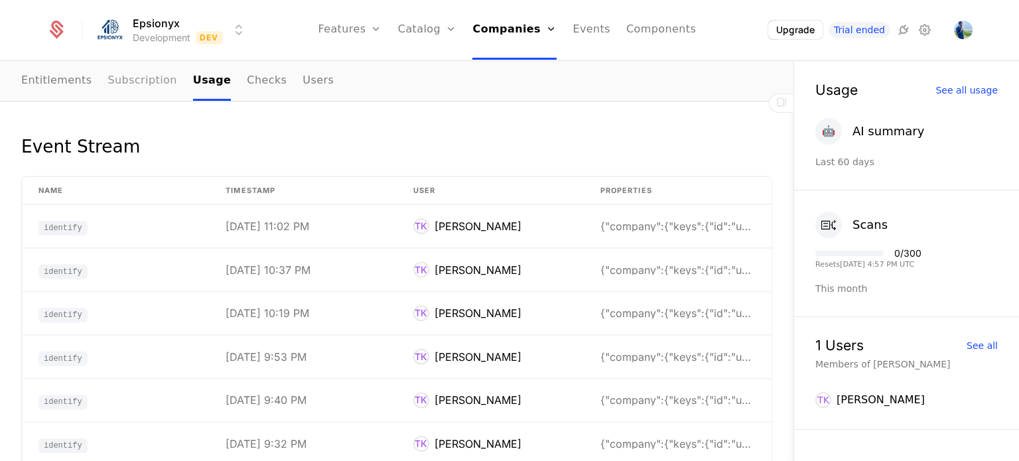
click at [131, 81] on link "Subscription" at bounding box center [142, 81] width 69 height 39
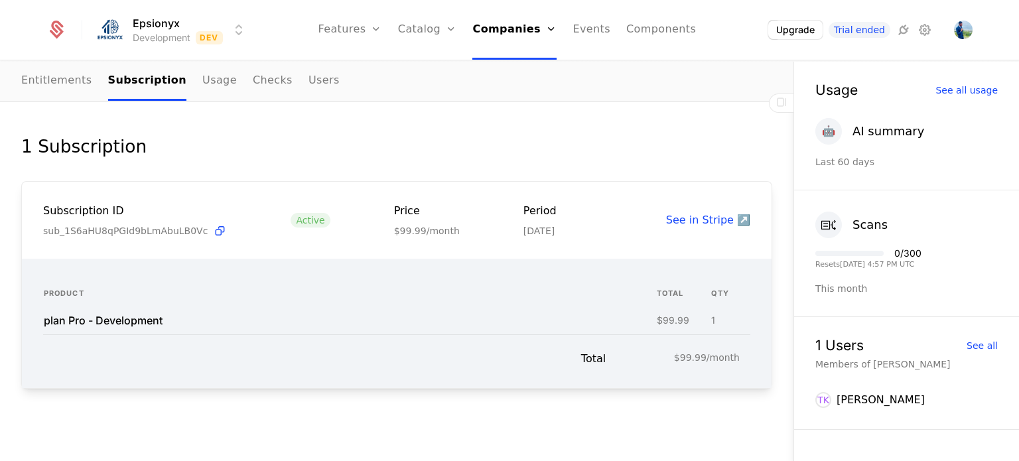
click at [61, 233] on span "sub_1S6aHU8qPGId9bLmAbuLB0Vc" at bounding box center [125, 230] width 164 height 13
click at [308, 84] on link "Users" at bounding box center [323, 81] width 31 height 39
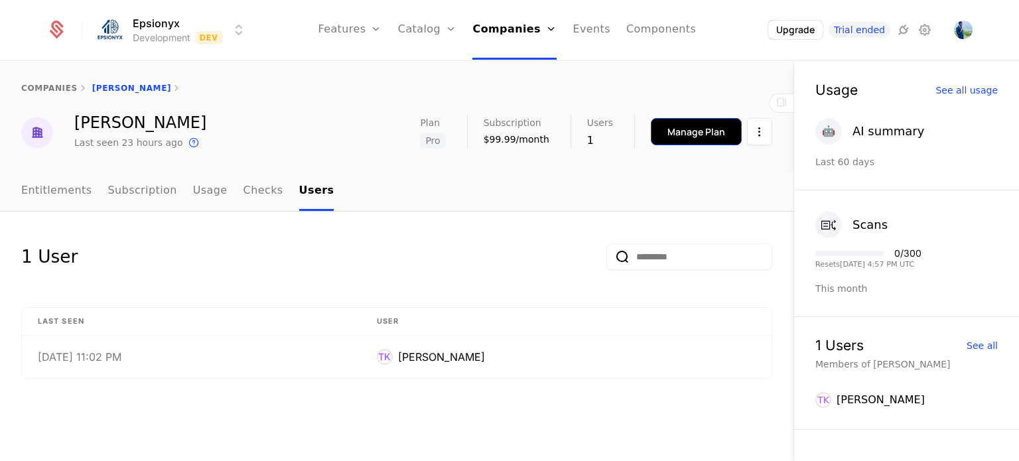
click at [671, 135] on div "Manage Plan" at bounding box center [696, 131] width 58 height 13
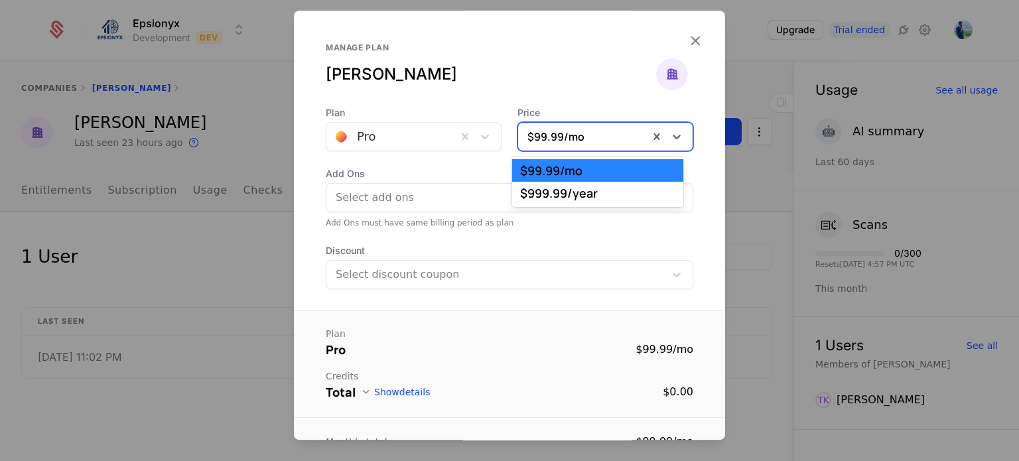
click at [584, 132] on div at bounding box center [583, 136] width 112 height 19
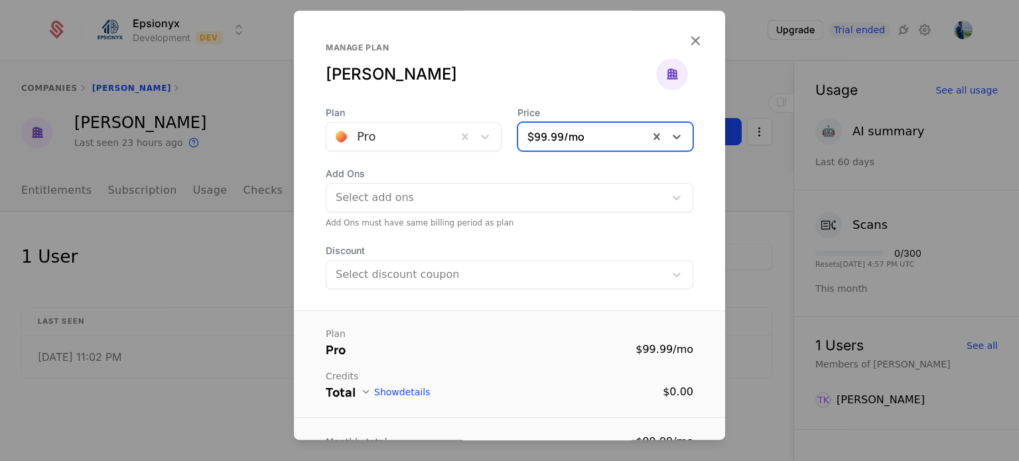
click at [584, 132] on div at bounding box center [583, 136] width 112 height 19
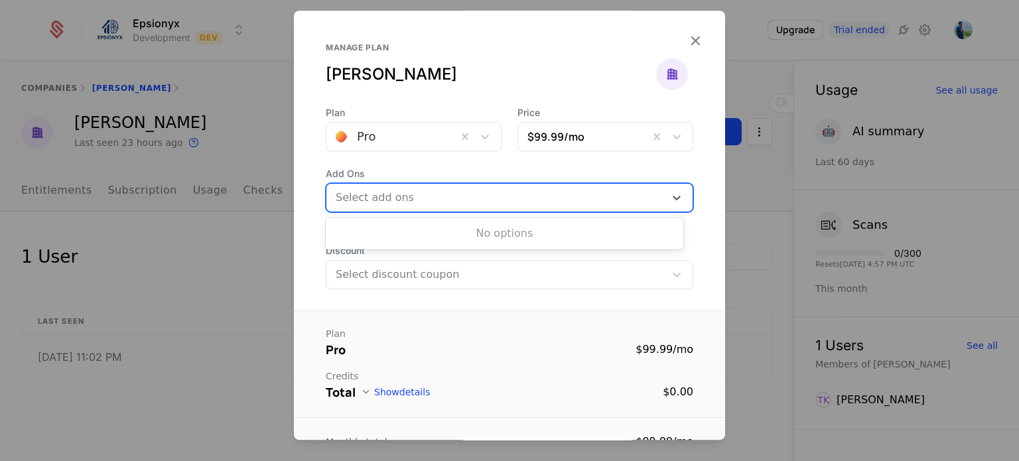
click at [389, 190] on div at bounding box center [497, 197] width 320 height 19
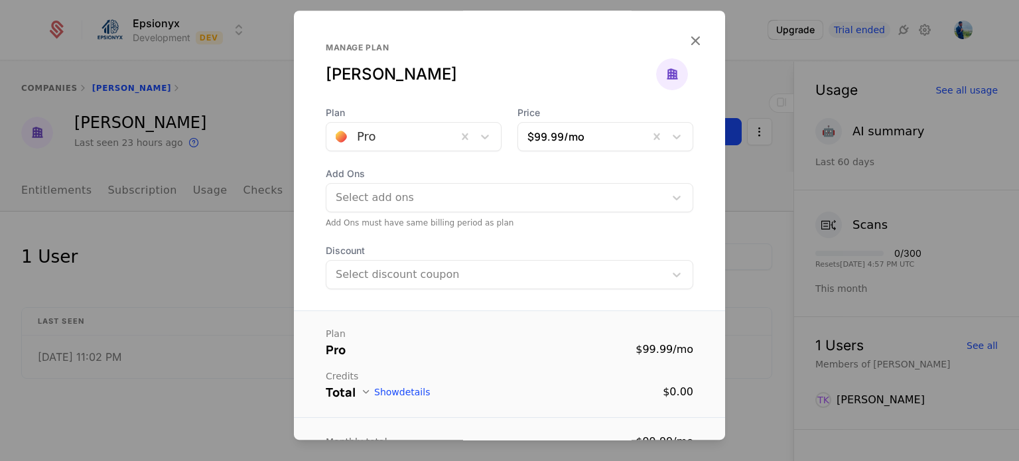
click at [263, 223] on div at bounding box center [509, 230] width 1019 height 461
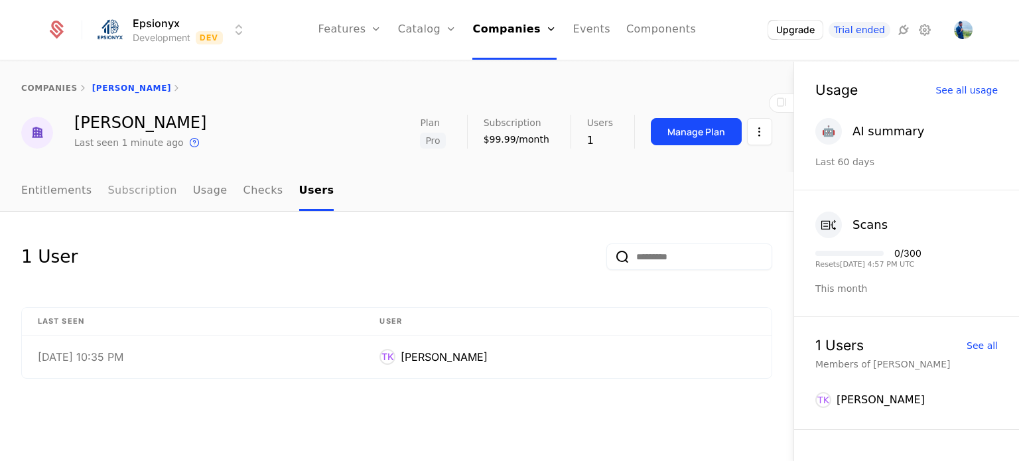
click at [130, 188] on link "Subscription" at bounding box center [142, 191] width 69 height 39
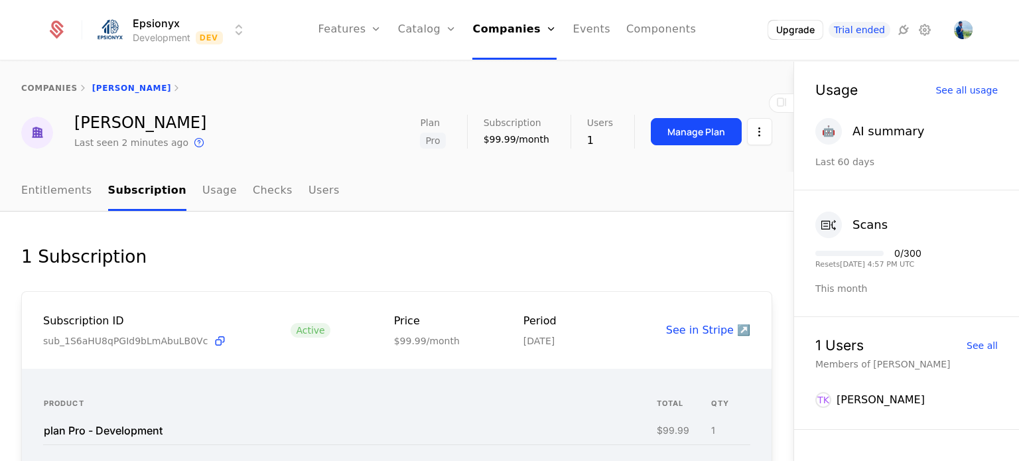
click at [733, 330] on link "See in Stripe ↗️" at bounding box center [708, 330] width 84 height 13
